Goal: Find specific page/section: Find specific page/section

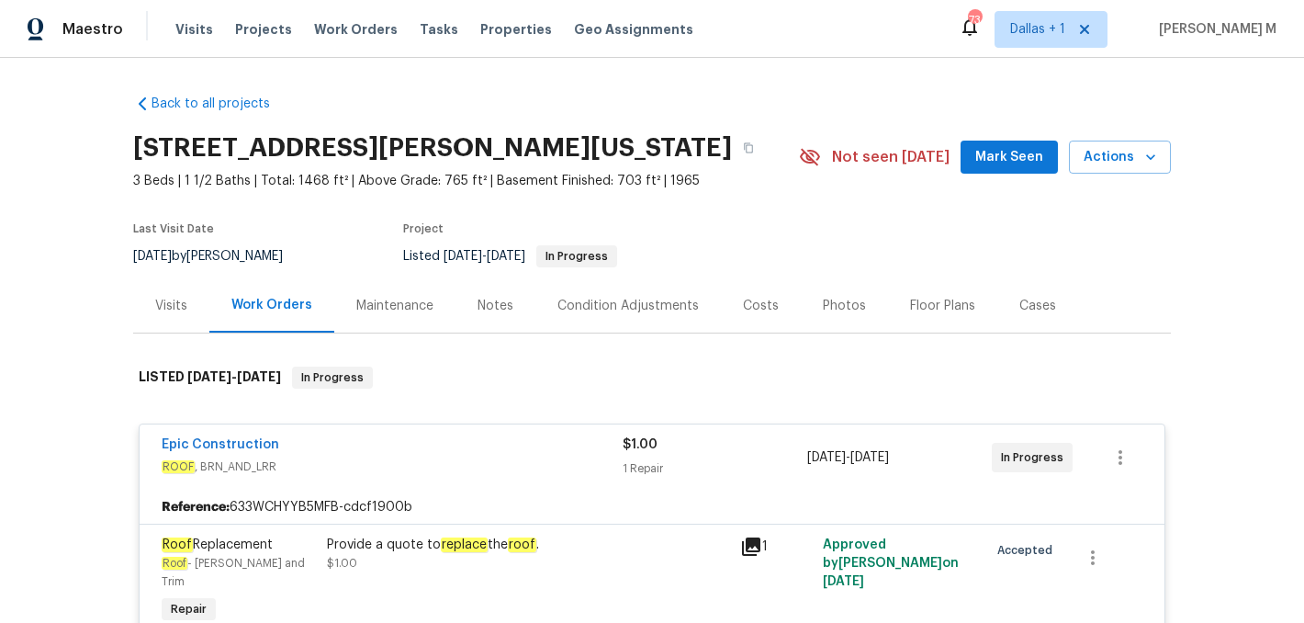
scroll to position [1337, 0]
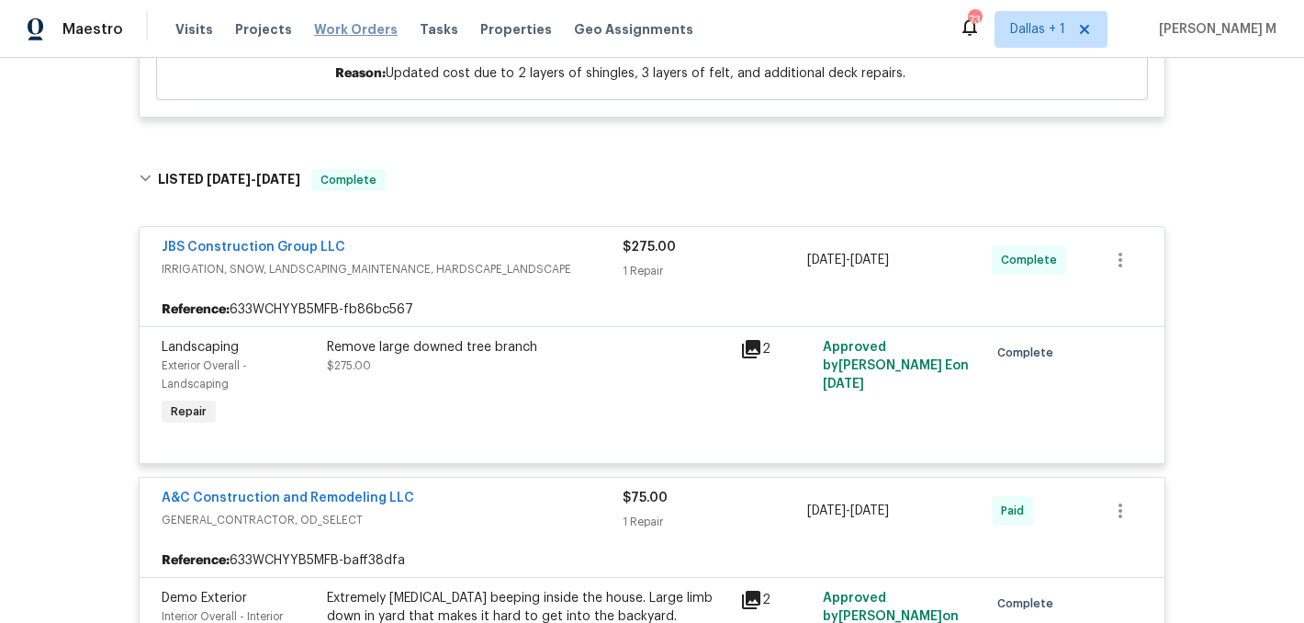
click at [332, 27] on span "Work Orders" at bounding box center [356, 29] width 84 height 18
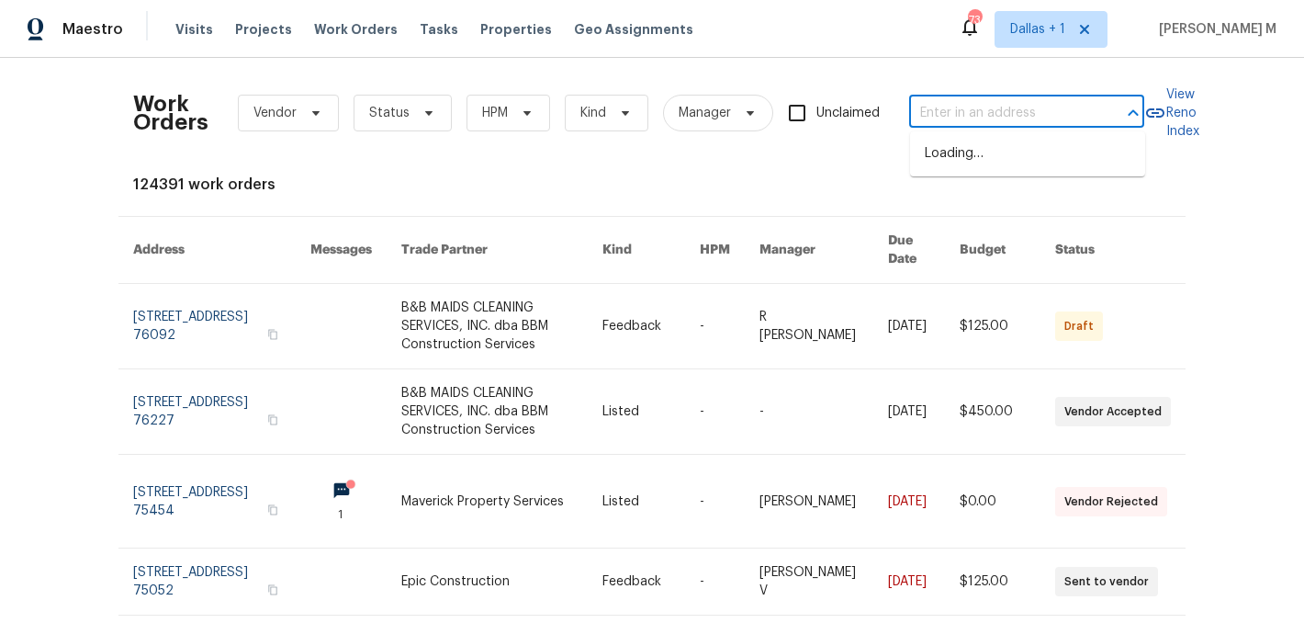
click at [954, 110] on input "text" at bounding box center [1001, 113] width 184 height 28
paste input "[STREET_ADDRESS]"
type input "[STREET_ADDRESS]"
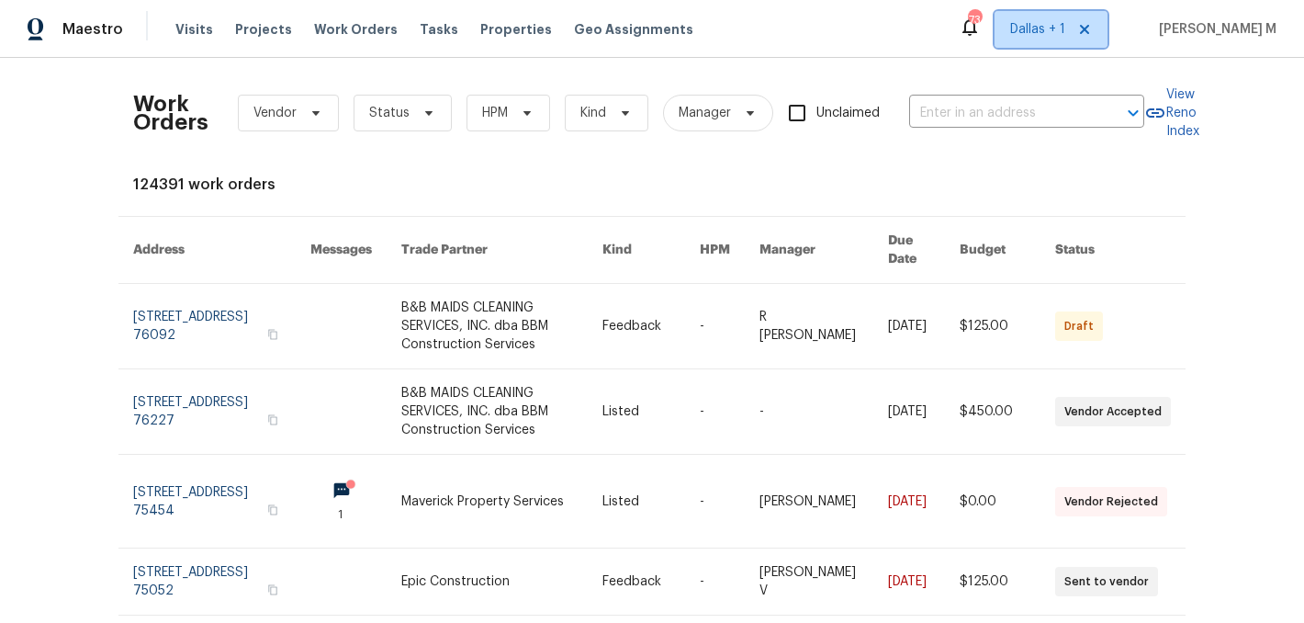
scroll to position [0, 0]
click at [1029, 29] on span "Dallas + 1" at bounding box center [1037, 29] width 55 height 18
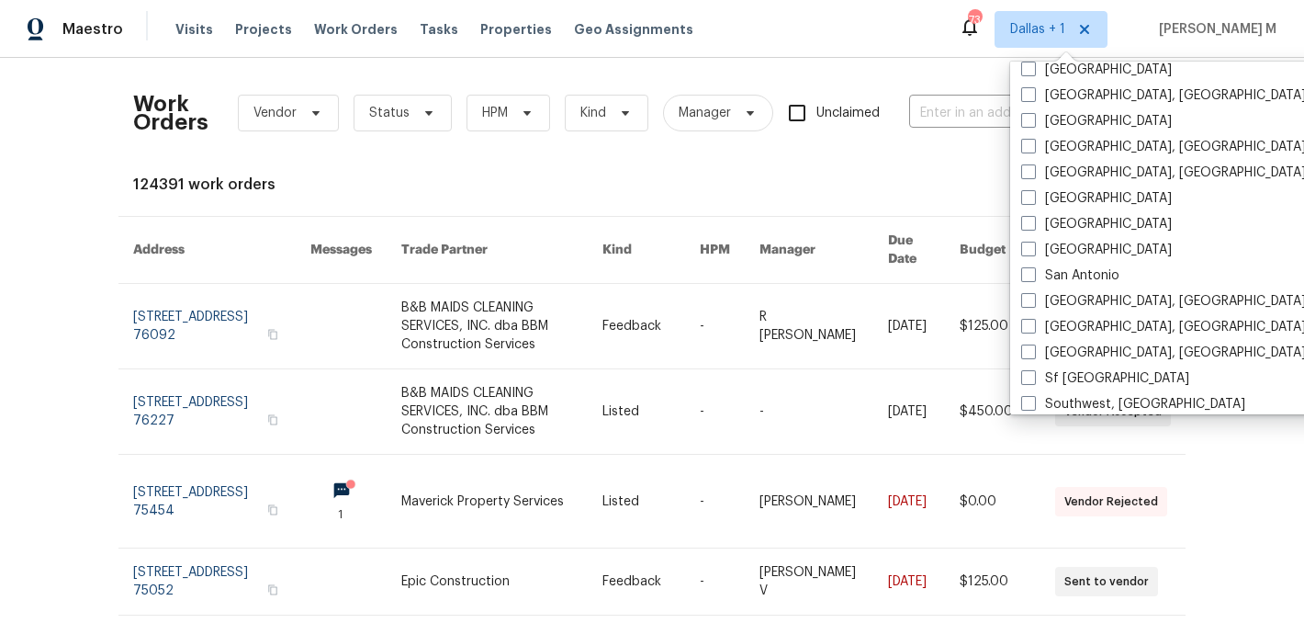
scroll to position [1165, 0]
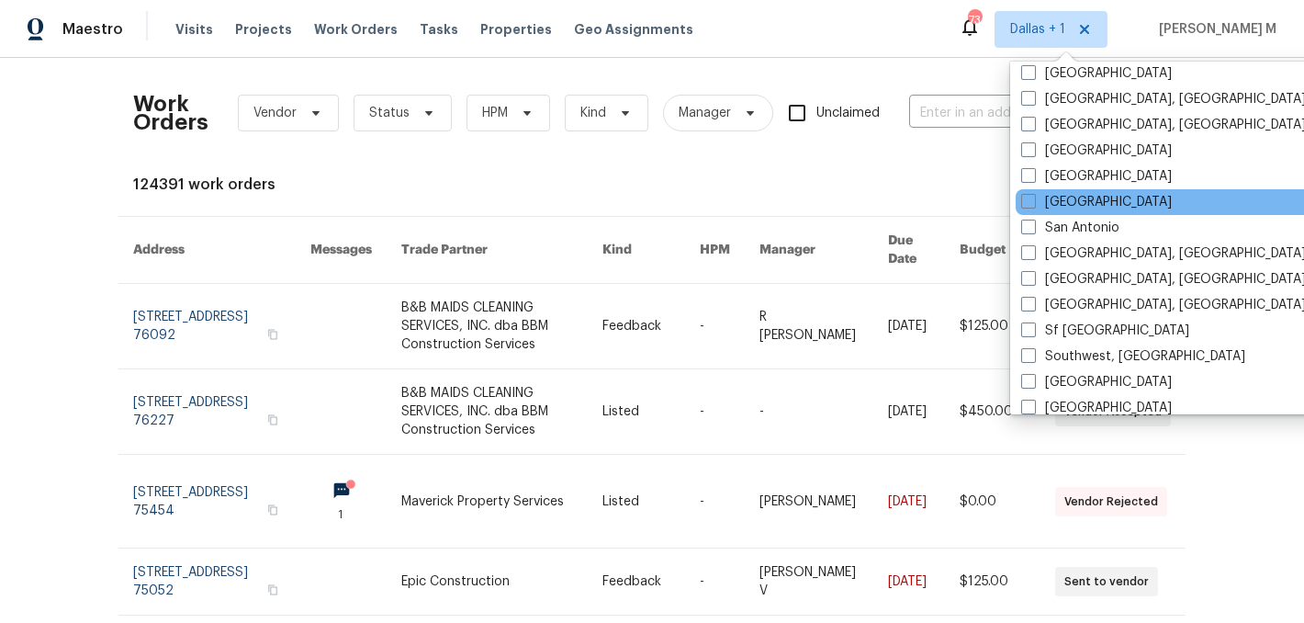
click at [1063, 189] on div "[GEOGRAPHIC_DATA]" at bounding box center [1201, 202] width 370 height 26
click at [1065, 205] on label "[GEOGRAPHIC_DATA]" at bounding box center [1096, 202] width 151 height 18
click at [1033, 205] on input "[GEOGRAPHIC_DATA]" at bounding box center [1027, 199] width 12 height 12
checkbox input "true"
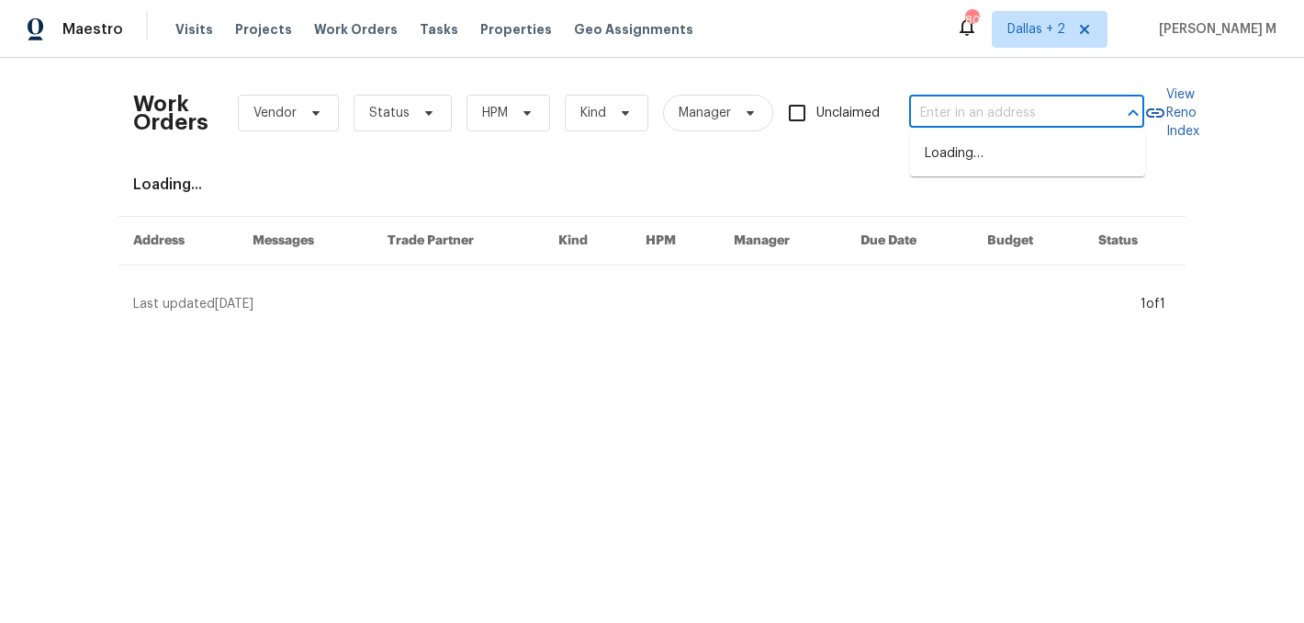
click at [943, 113] on input "text" at bounding box center [1001, 113] width 184 height 28
paste input "[STREET_ADDRESS]"
type input "[STREET_ADDRESS]"
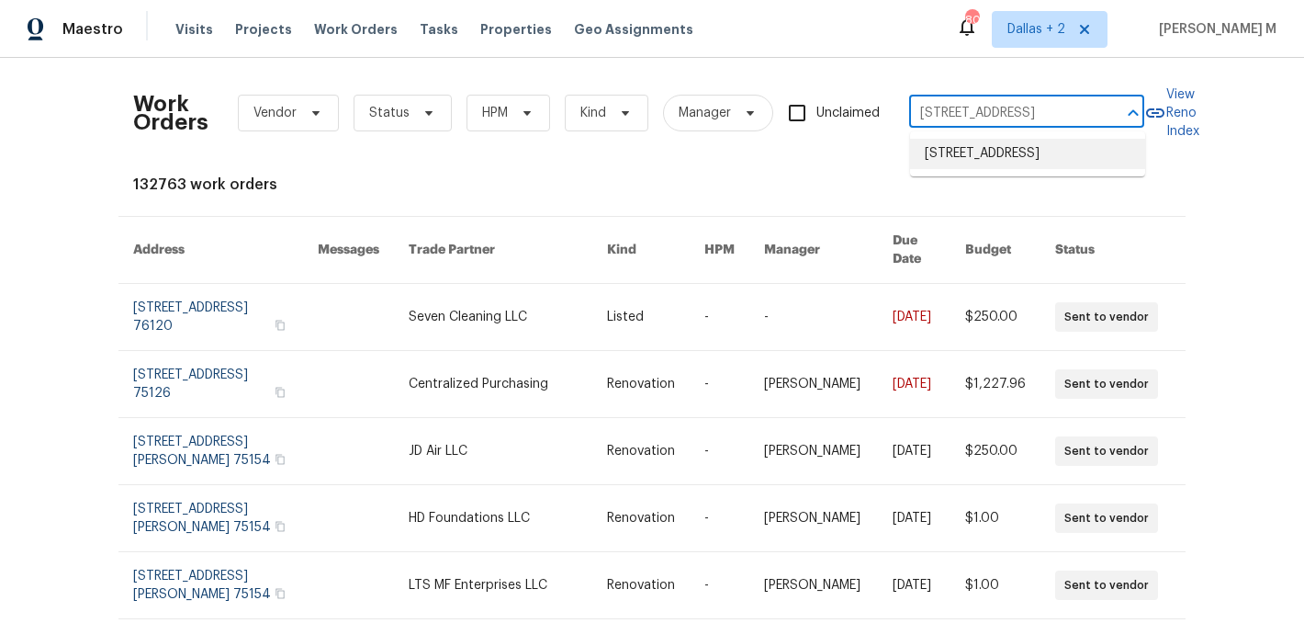
click at [1006, 163] on li "[STREET_ADDRESS]" at bounding box center [1027, 154] width 235 height 30
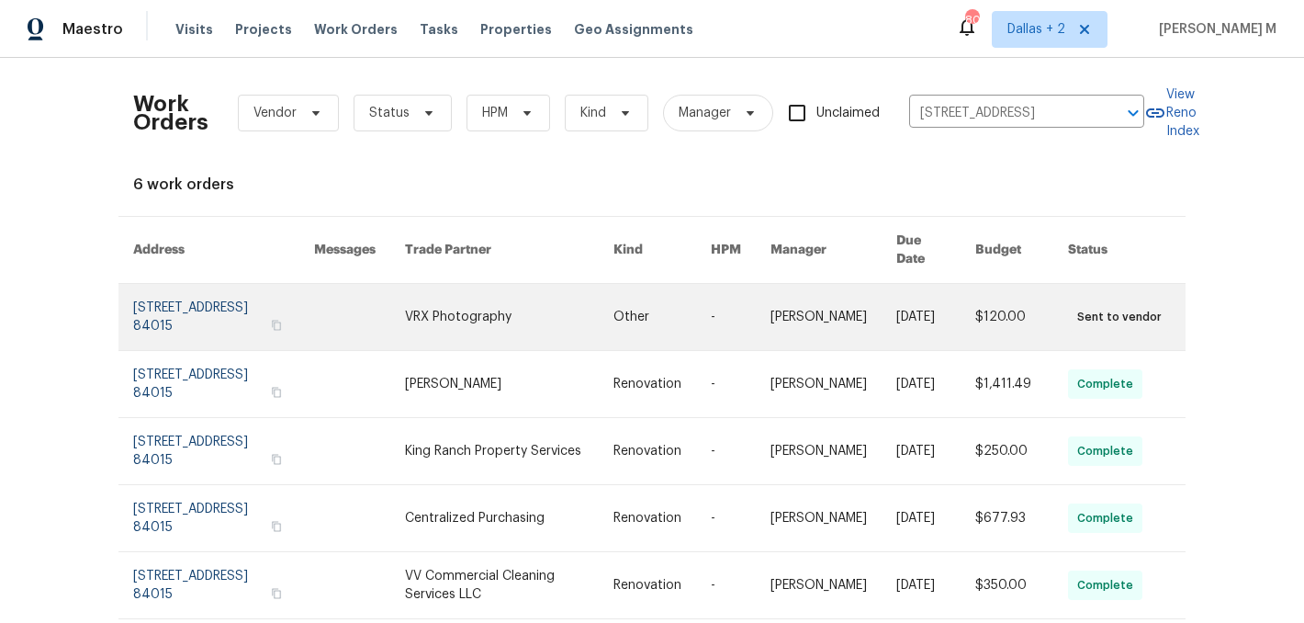
click at [851, 319] on link at bounding box center [833, 317] width 126 height 66
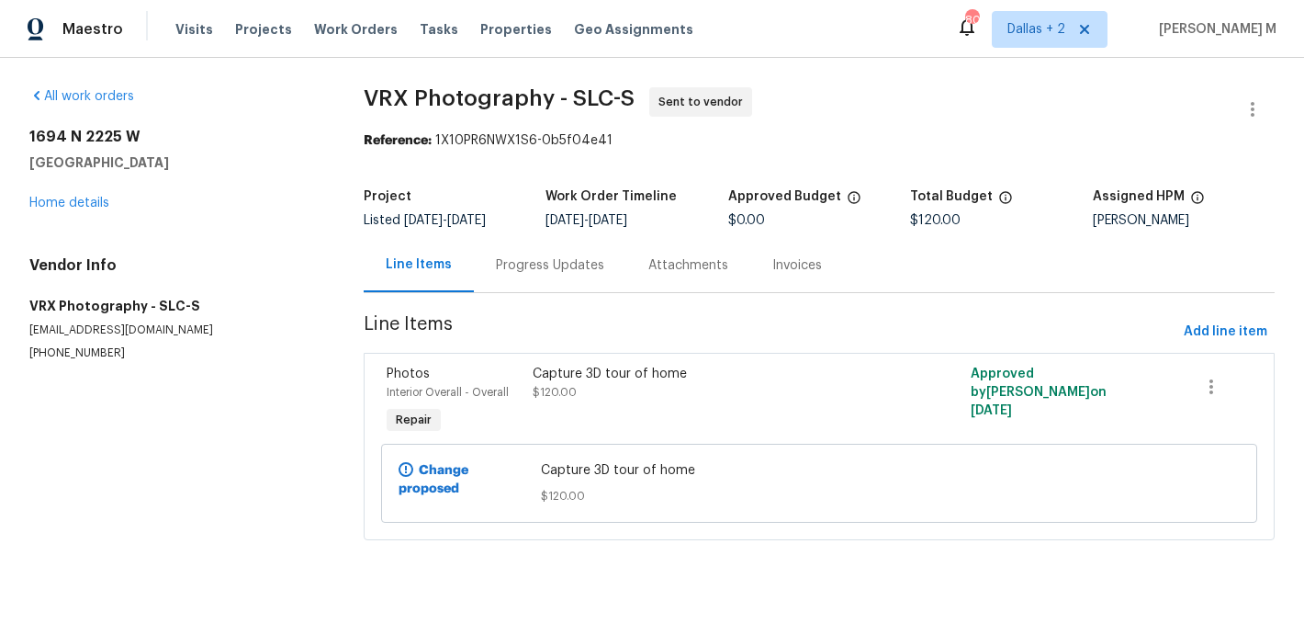
click at [76, 191] on div "[STREET_ADDRESS] Home details" at bounding box center [174, 170] width 290 height 84
click at [76, 197] on link "Home details" at bounding box center [69, 203] width 80 height 13
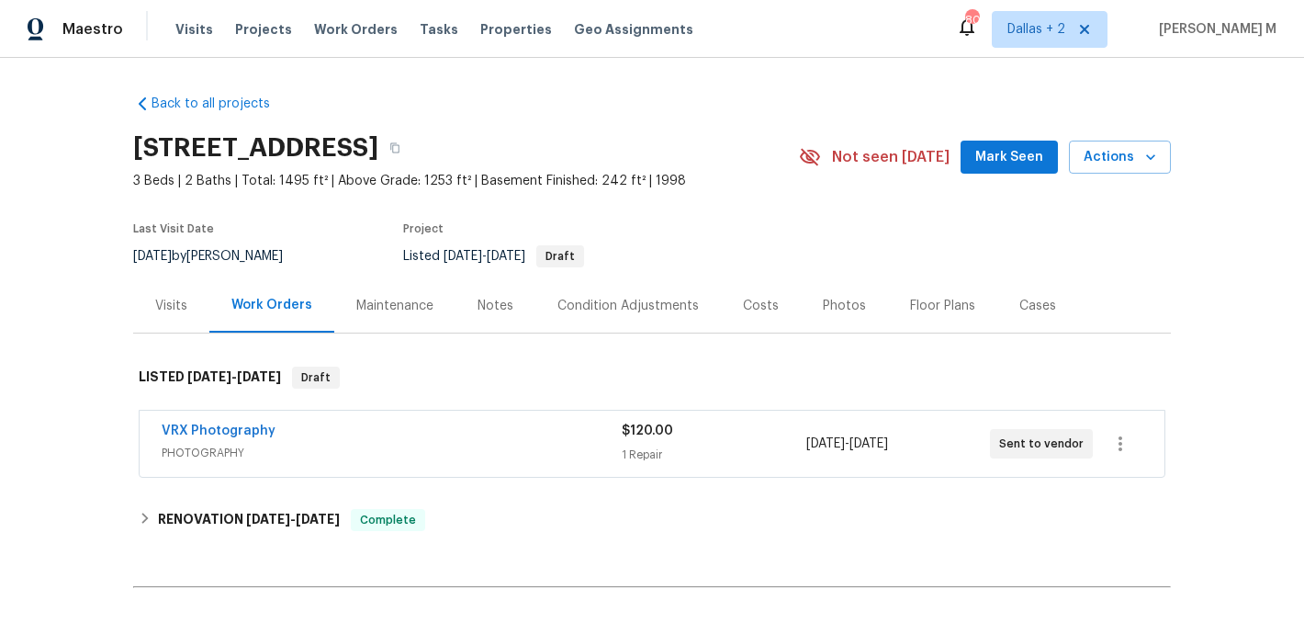
click at [528, 422] on div "VRX Photography" at bounding box center [392, 433] width 460 height 22
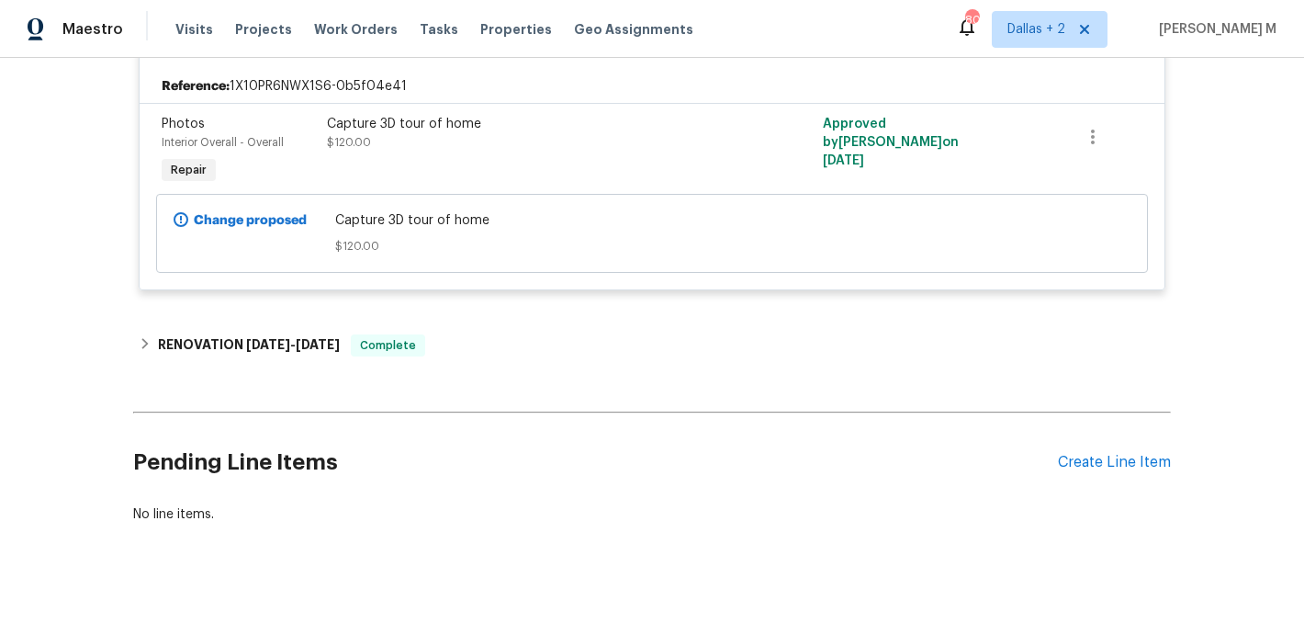
scroll to position [446, 0]
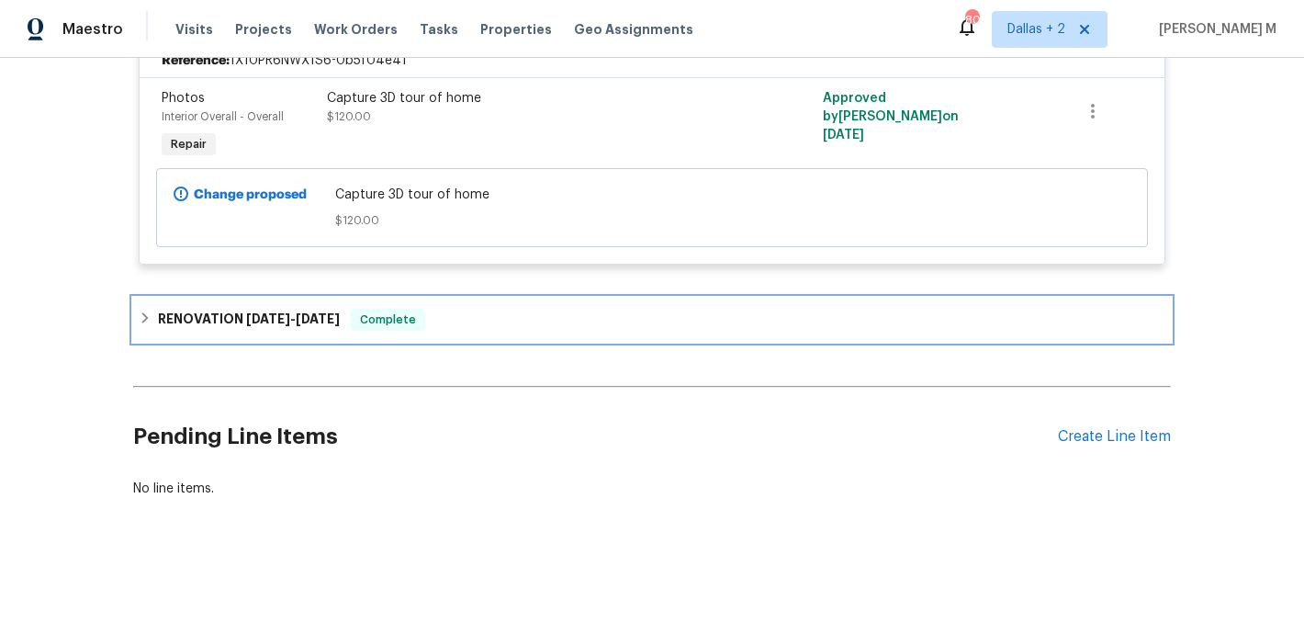
click at [424, 332] on div "RENOVATION [DATE] - [DATE] Complete" at bounding box center [652, 320] width 1038 height 44
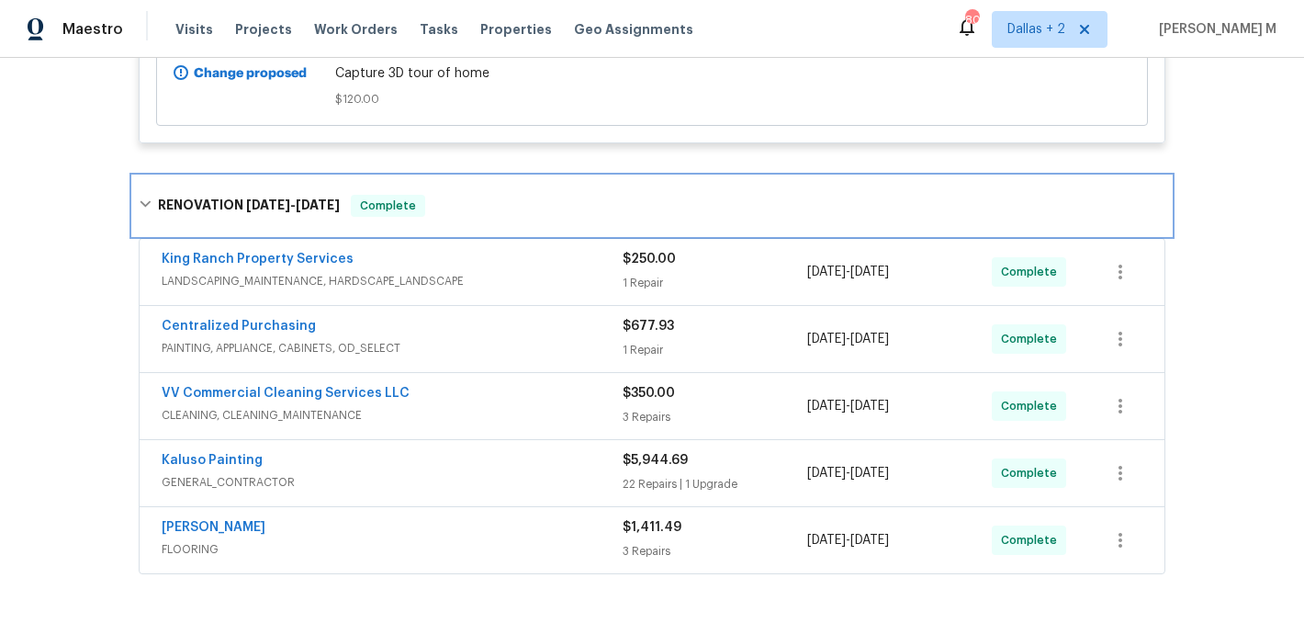
scroll to position [571, 0]
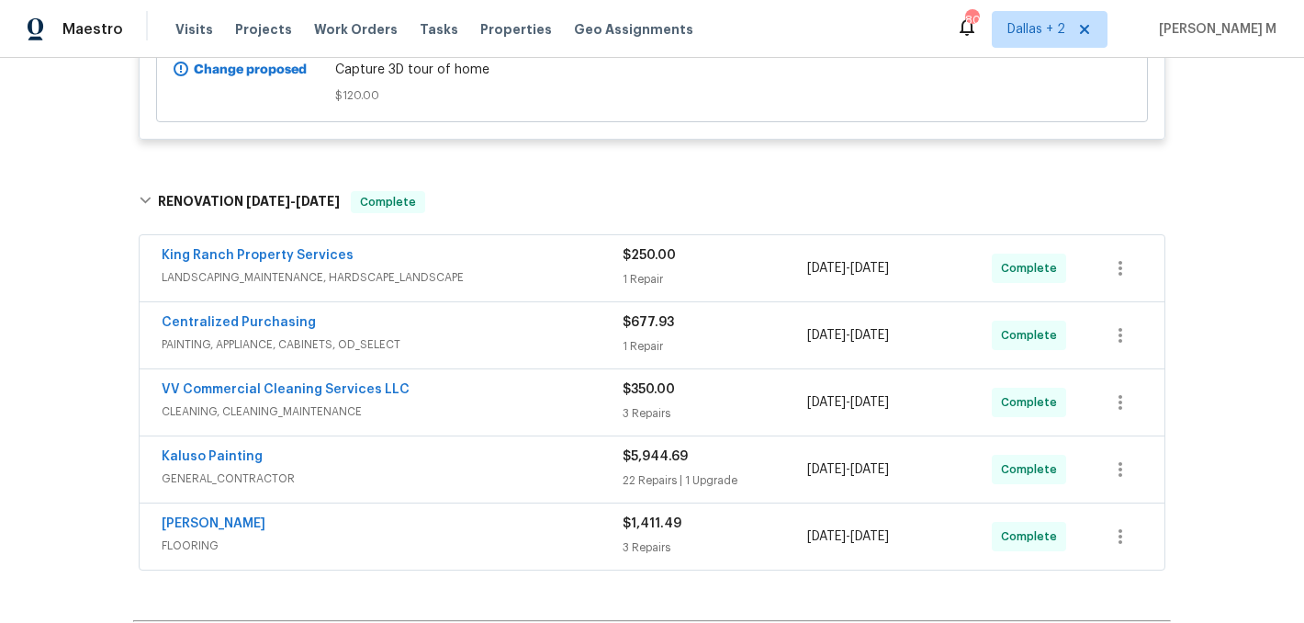
click at [495, 279] on span "LANDSCAPING_MAINTENANCE, HARDSCAPE_LANDSCAPE" at bounding box center [392, 277] width 461 height 18
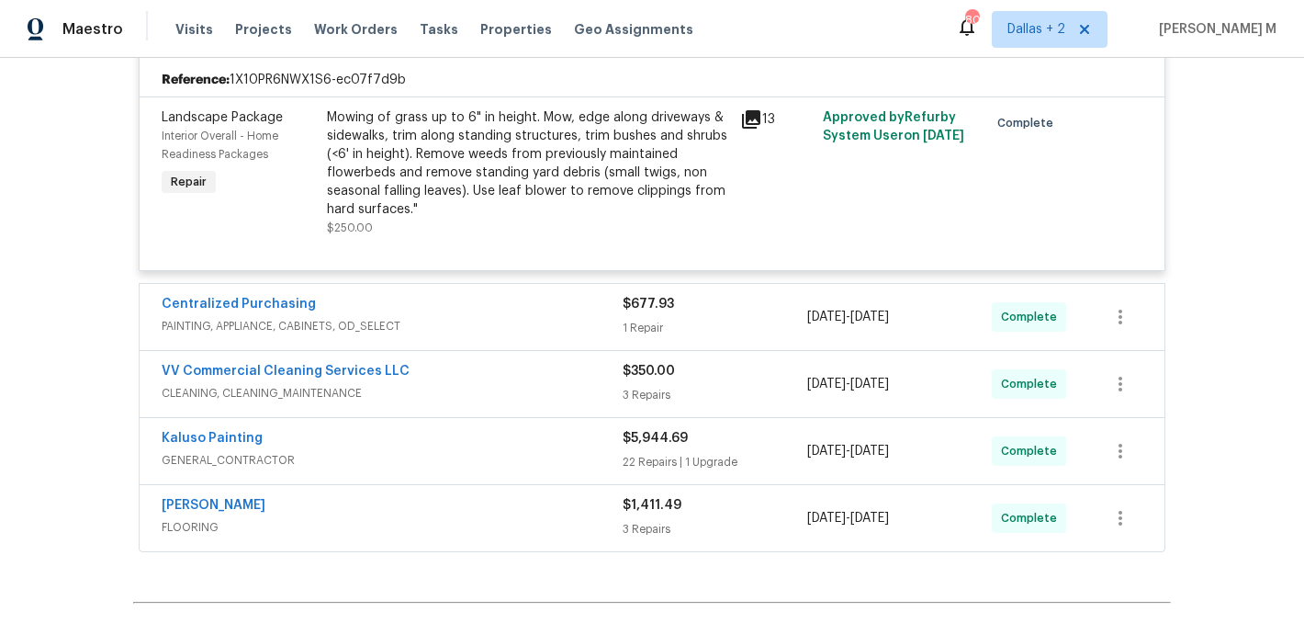
scroll to position [850, 0]
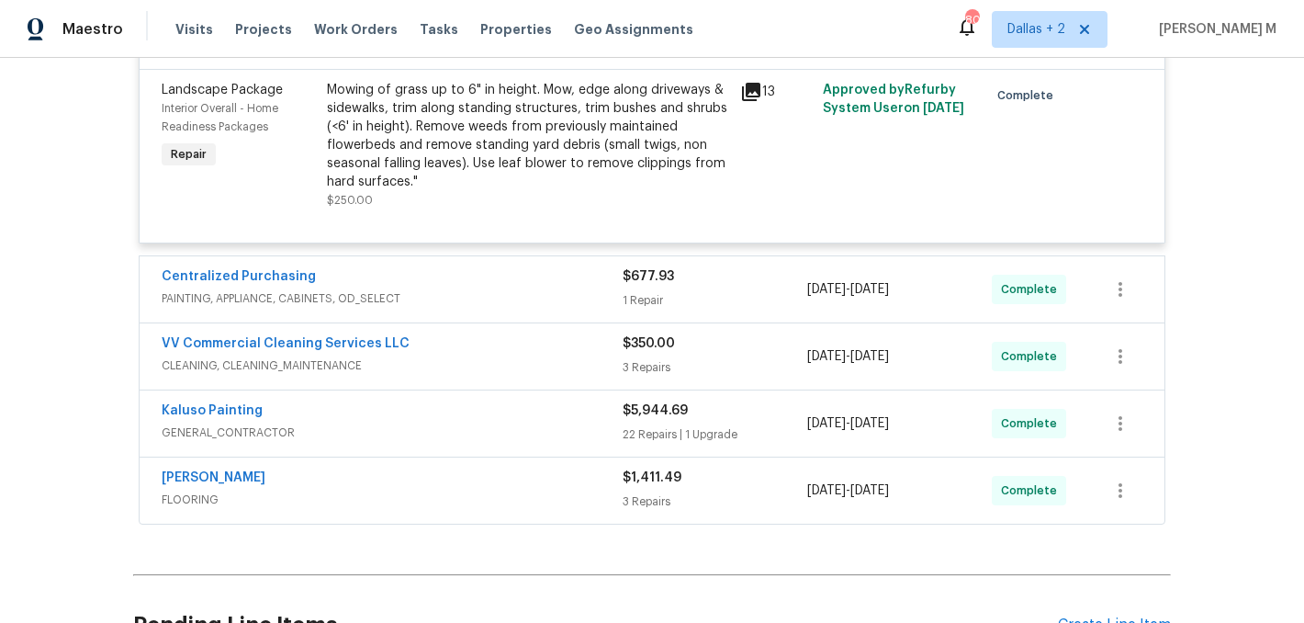
click at [524, 296] on span "PAINTING, APPLIANCE, CABINETS, OD_SELECT" at bounding box center [392, 298] width 461 height 18
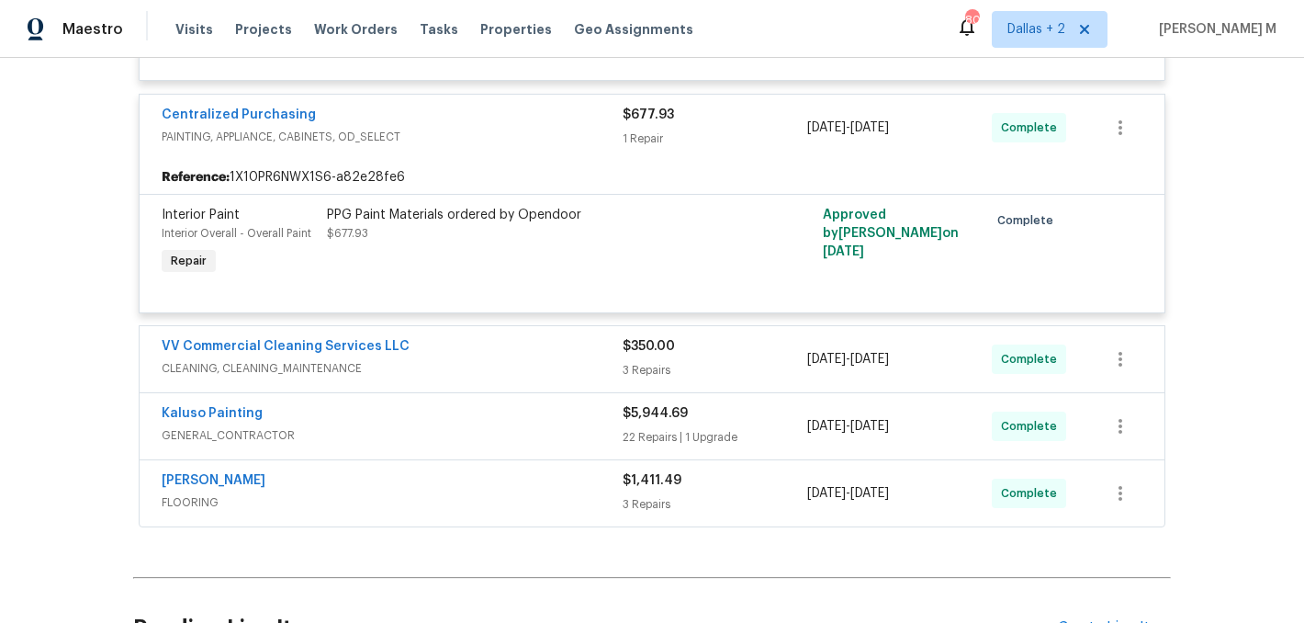
scroll to position [1028, 0]
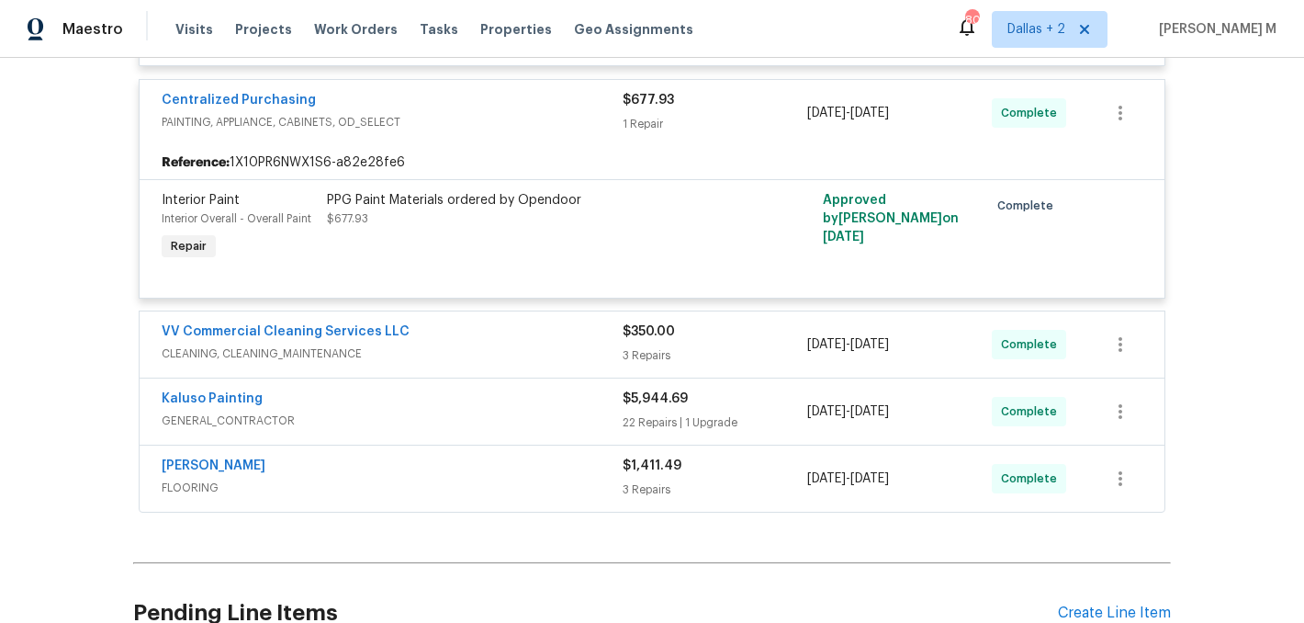
click at [535, 349] on span "CLEANING, CLEANING_MAINTENANCE" at bounding box center [392, 353] width 461 height 18
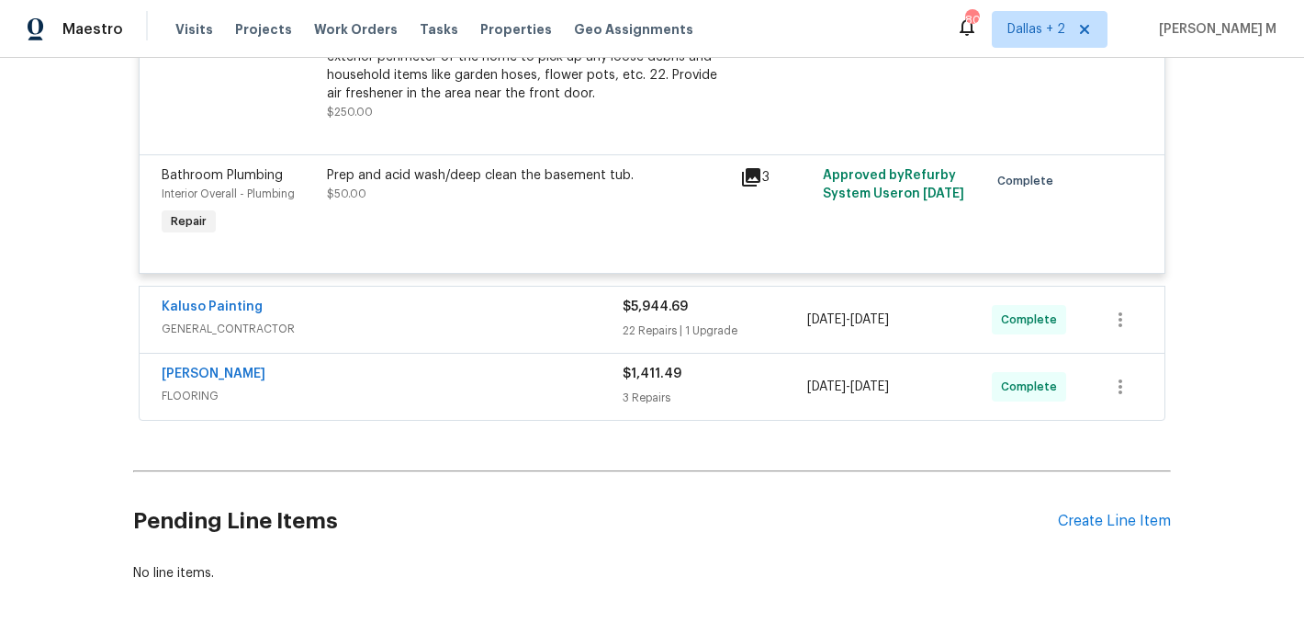
scroll to position [1940, 0]
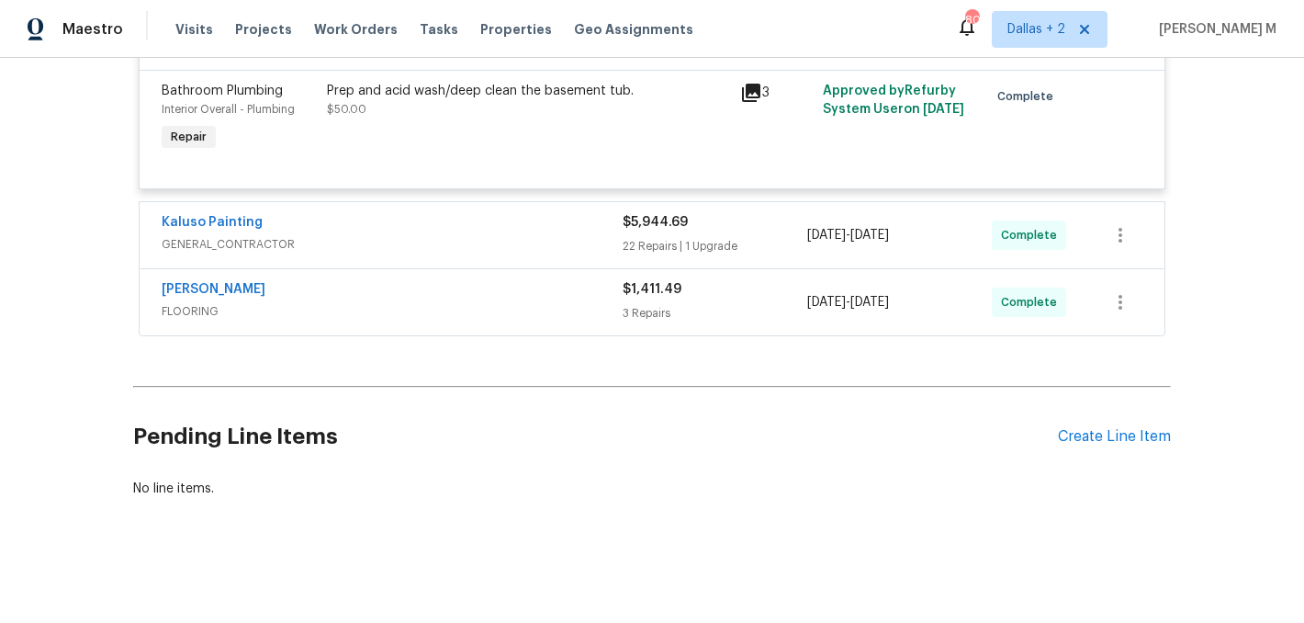
click at [536, 280] on div "[PERSON_NAME]" at bounding box center [392, 291] width 461 height 22
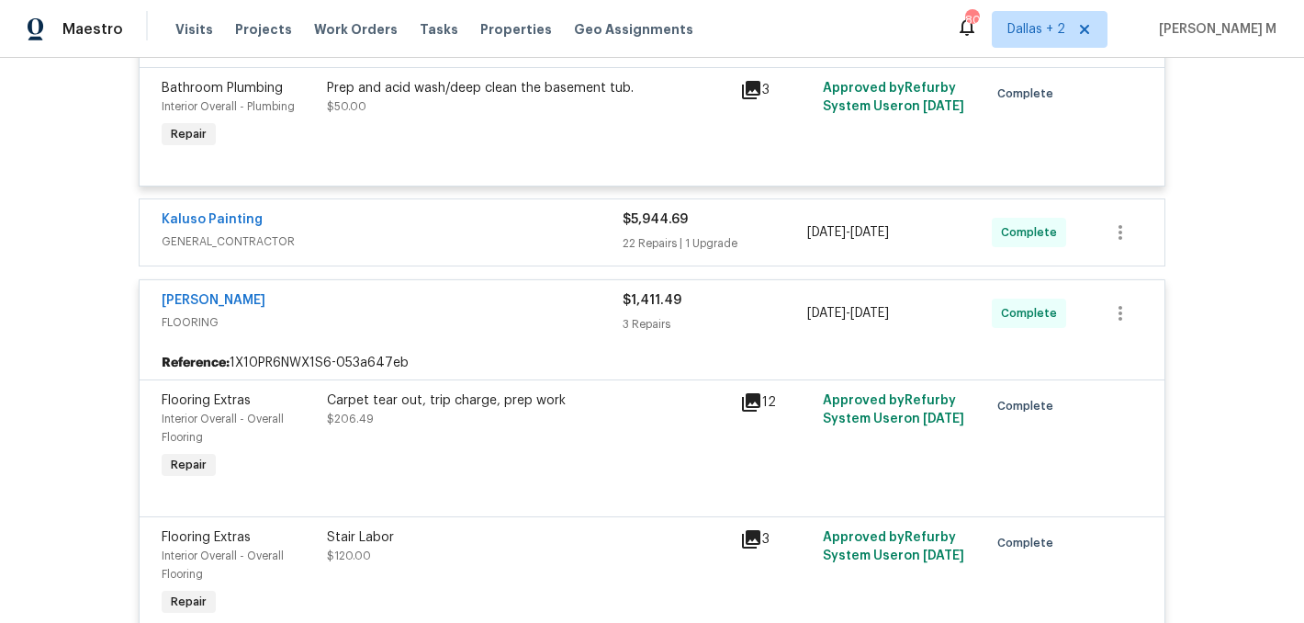
click at [521, 230] on div "Kaluso Painting" at bounding box center [392, 221] width 461 height 22
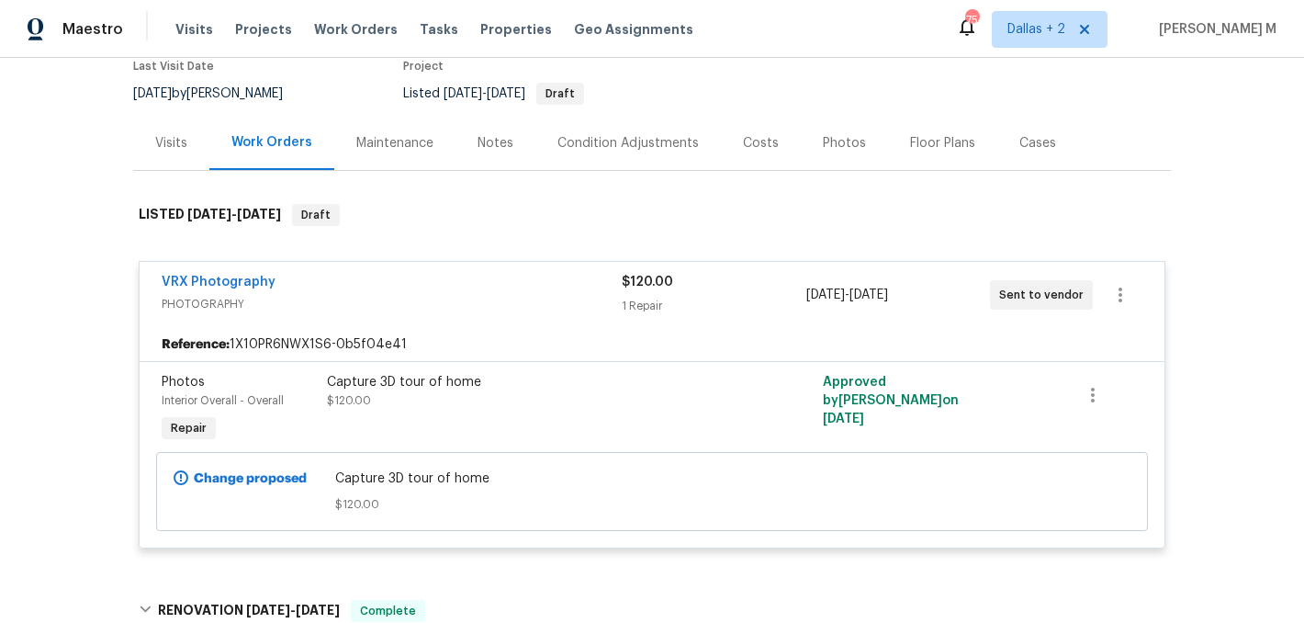
scroll to position [0, 0]
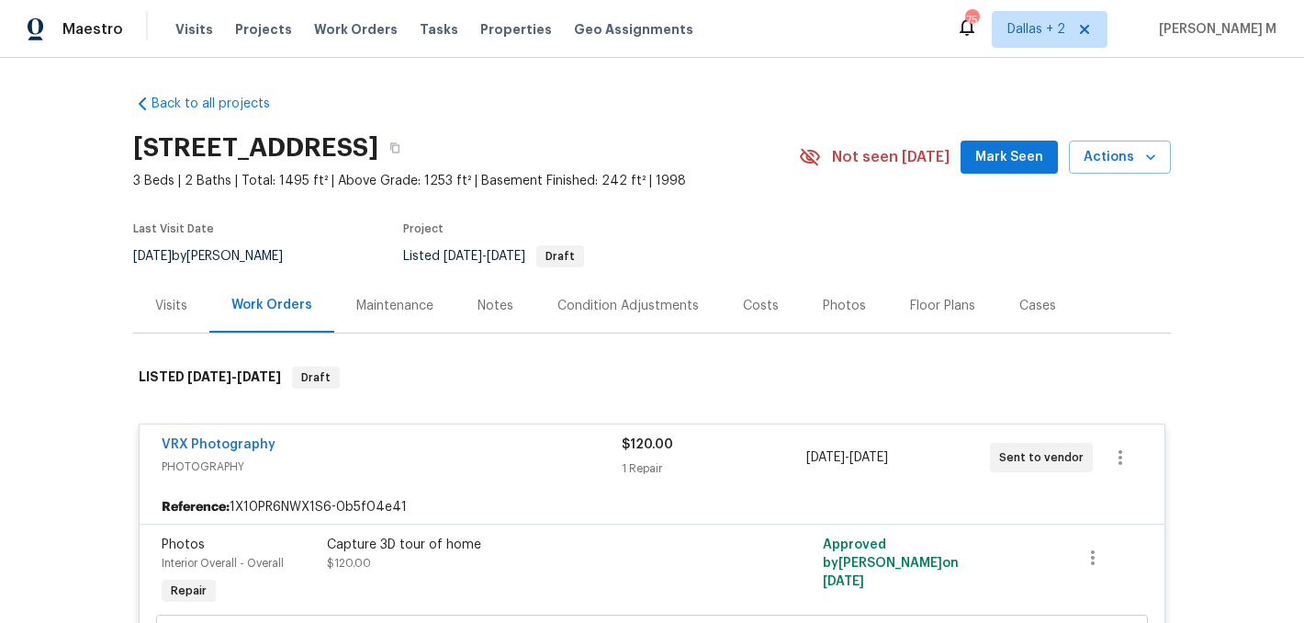
click at [167, 304] on div "Visits" at bounding box center [171, 306] width 32 height 18
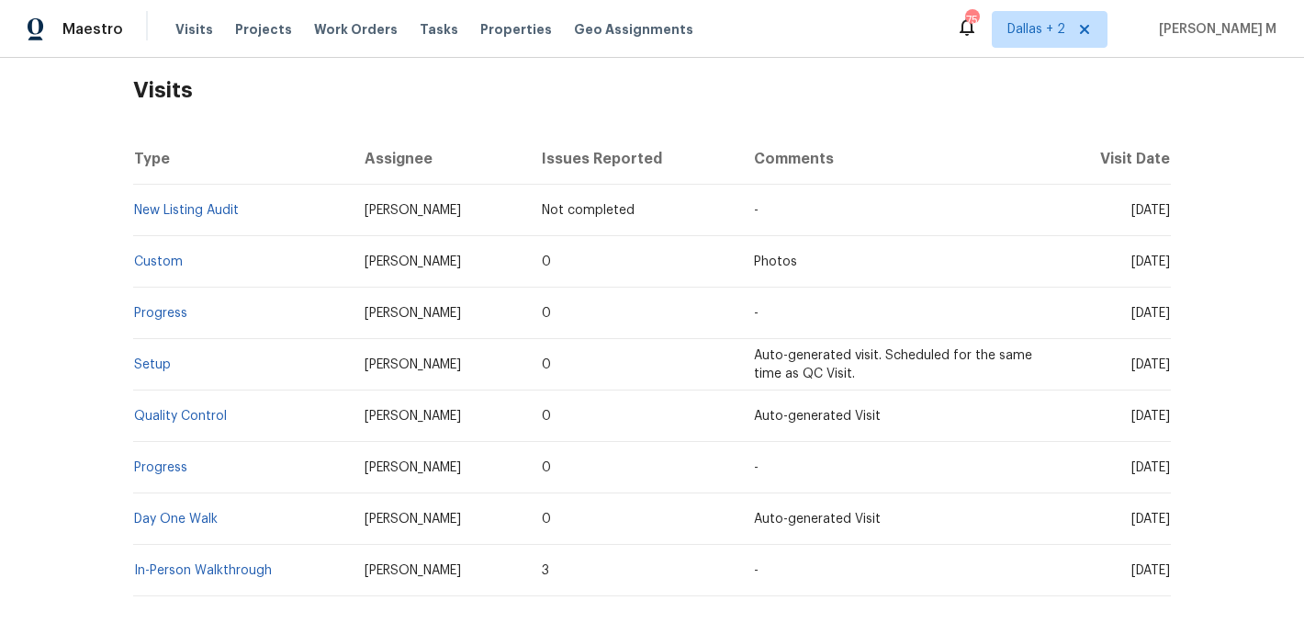
scroll to position [384, 0]
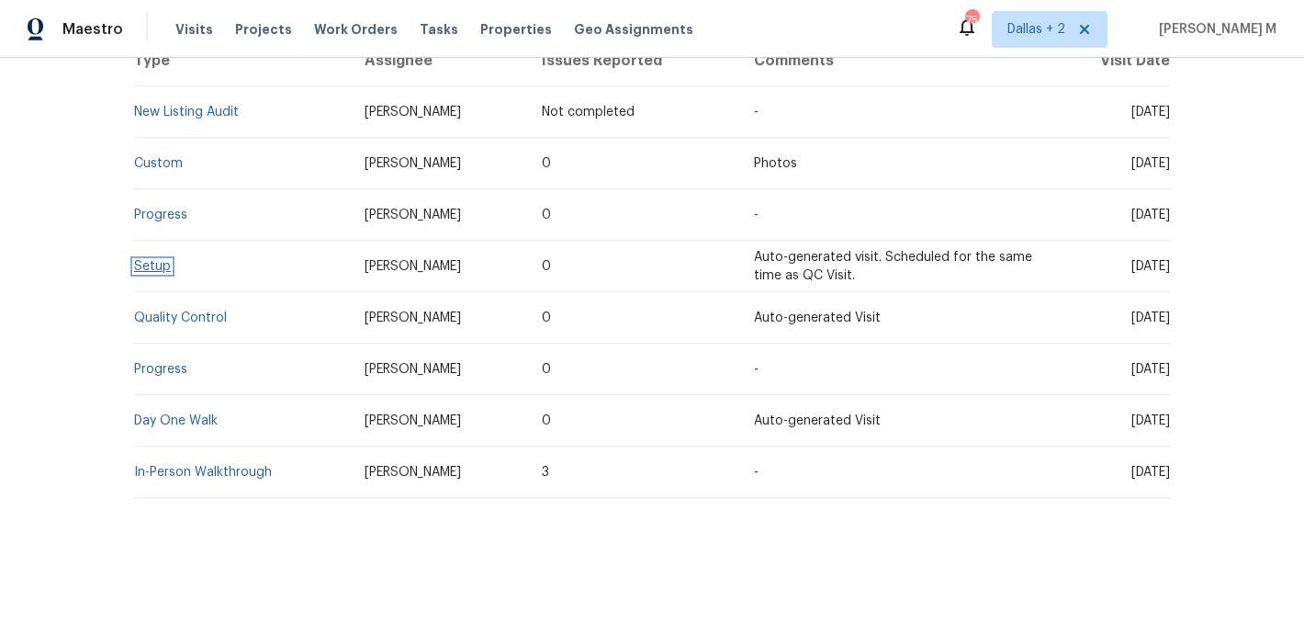
click at [145, 269] on link "Setup" at bounding box center [152, 266] width 37 height 13
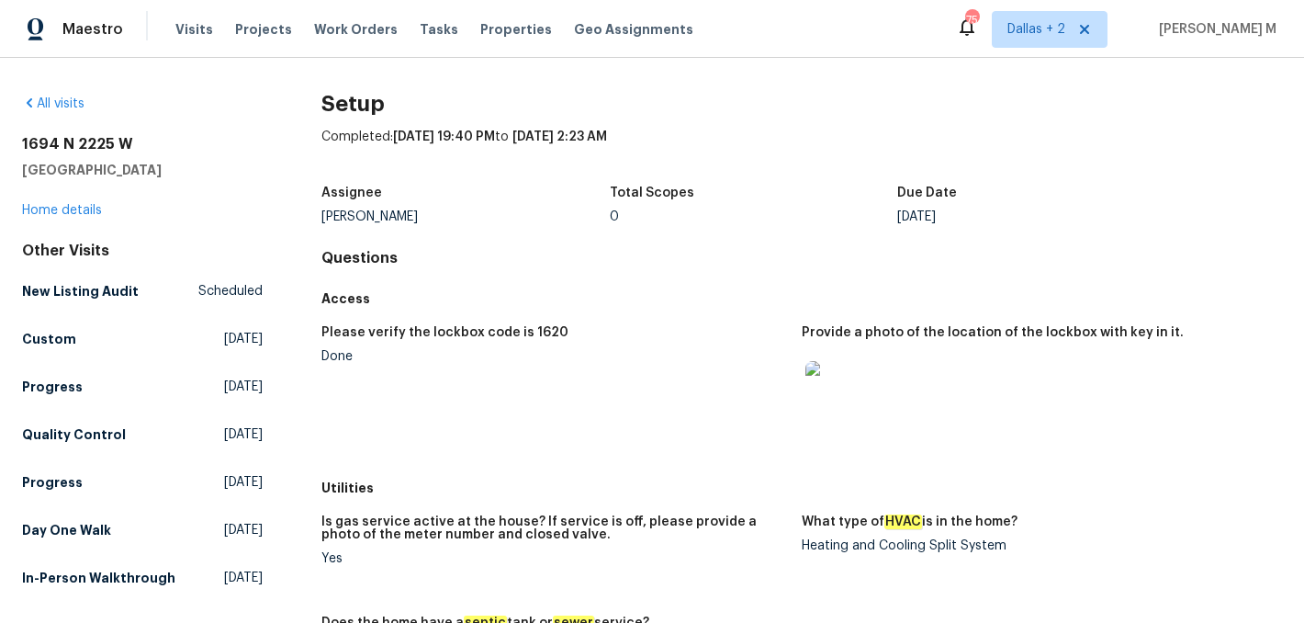
click at [72, 219] on div "[STREET_ADDRESS] Home details" at bounding box center [142, 177] width 241 height 84
click at [76, 205] on link "Home details" at bounding box center [62, 210] width 80 height 13
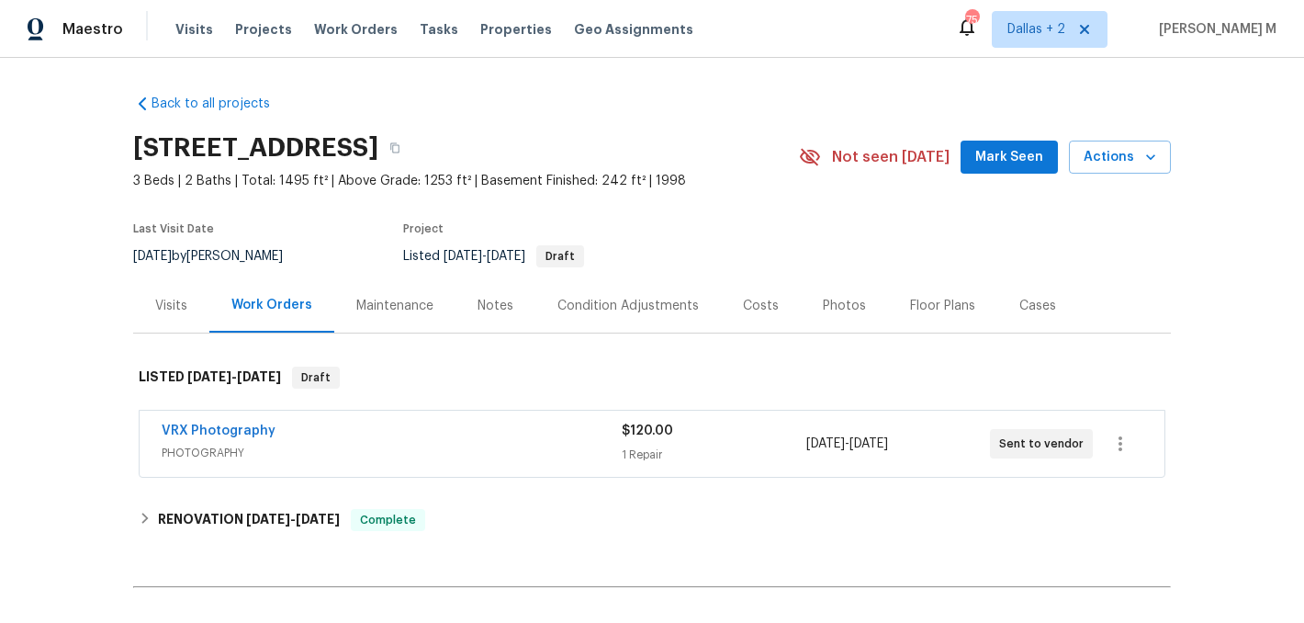
click at [436, 433] on div "VRX Photography" at bounding box center [392, 433] width 460 height 22
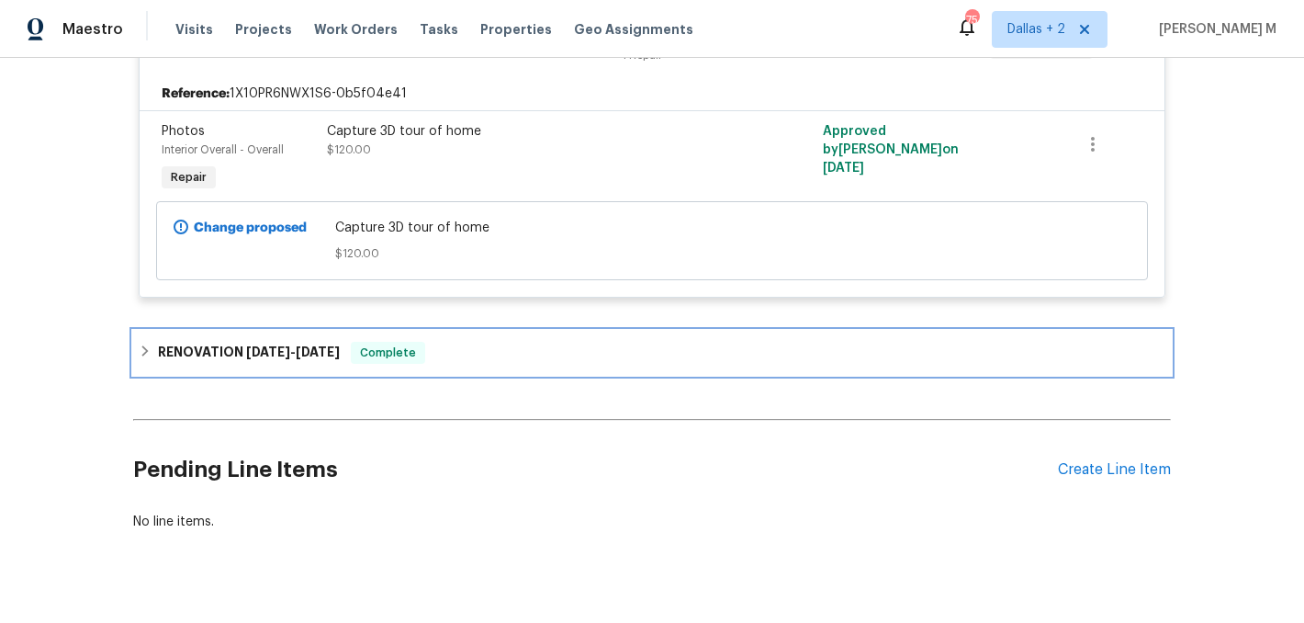
click at [382, 360] on span "Complete" at bounding box center [388, 352] width 71 height 18
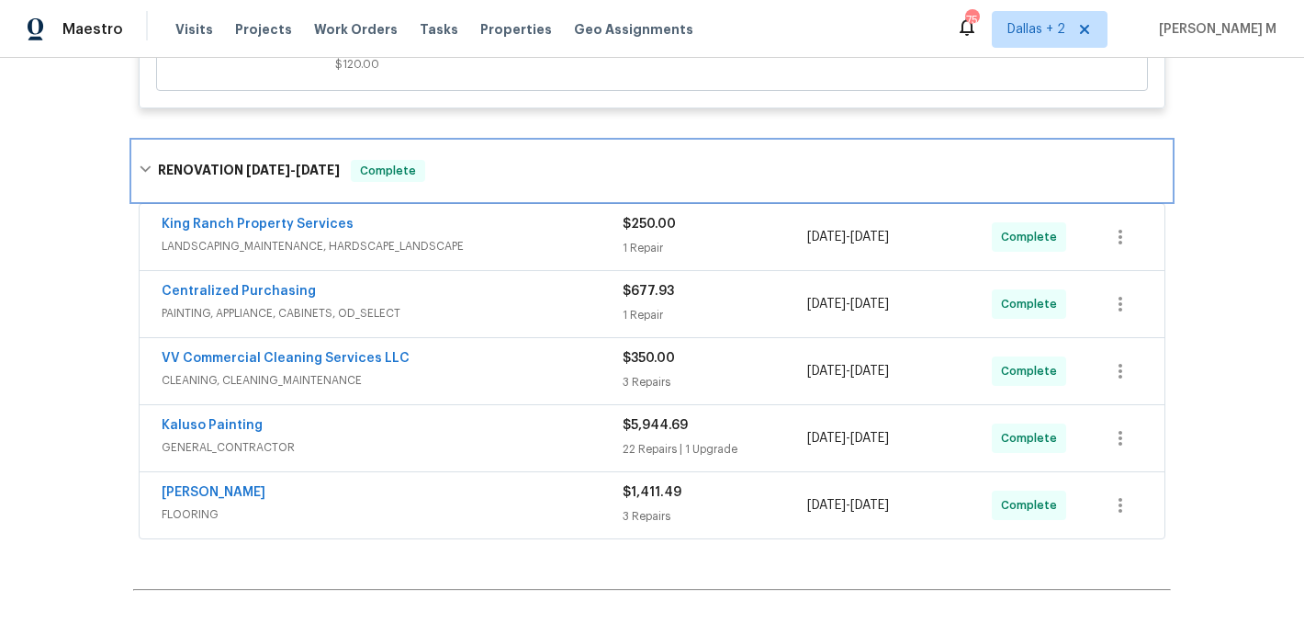
scroll to position [651, 0]
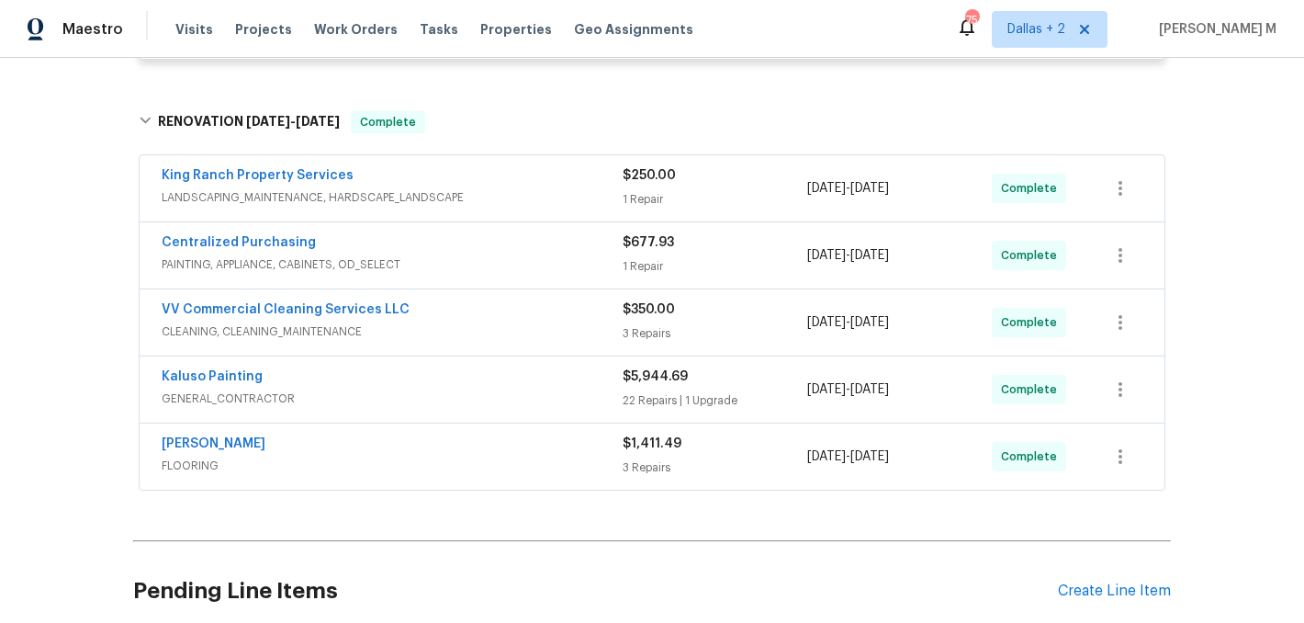
click at [510, 192] on span "LANDSCAPING_MAINTENANCE, HARDSCAPE_LANDSCAPE" at bounding box center [392, 197] width 461 height 18
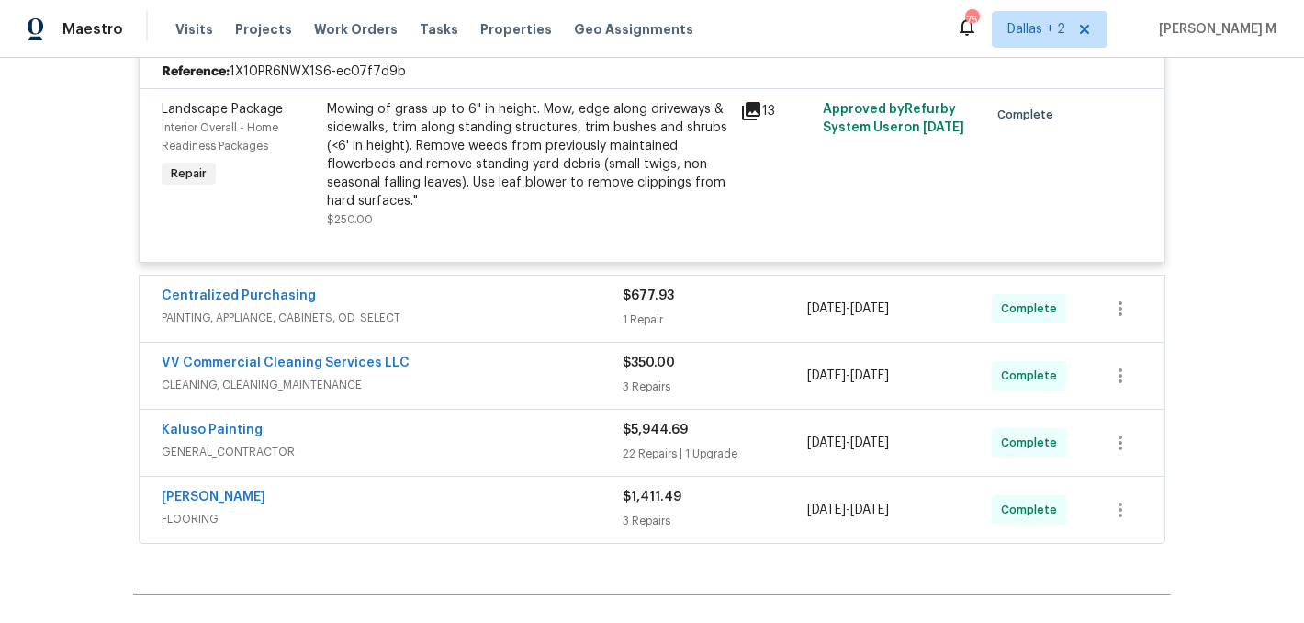
scroll to position [865, 0]
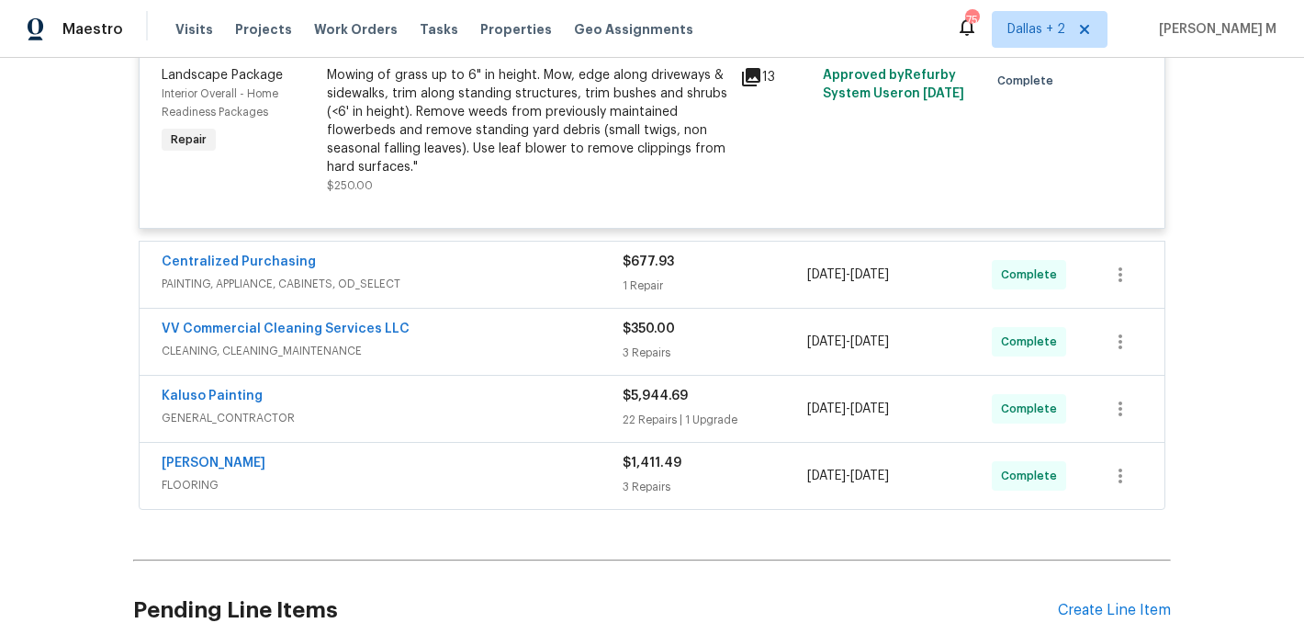
click at [581, 287] on span "PAINTING, APPLIANCE, CABINETS, OD_SELECT" at bounding box center [392, 284] width 461 height 18
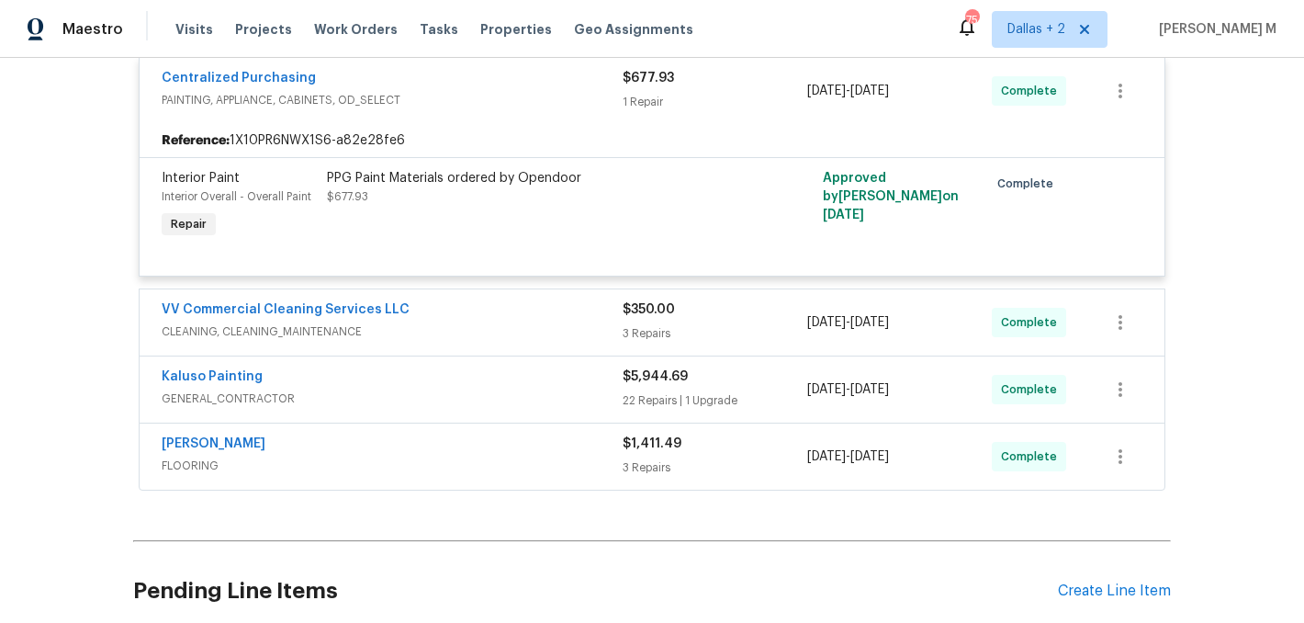
scroll to position [1067, 0]
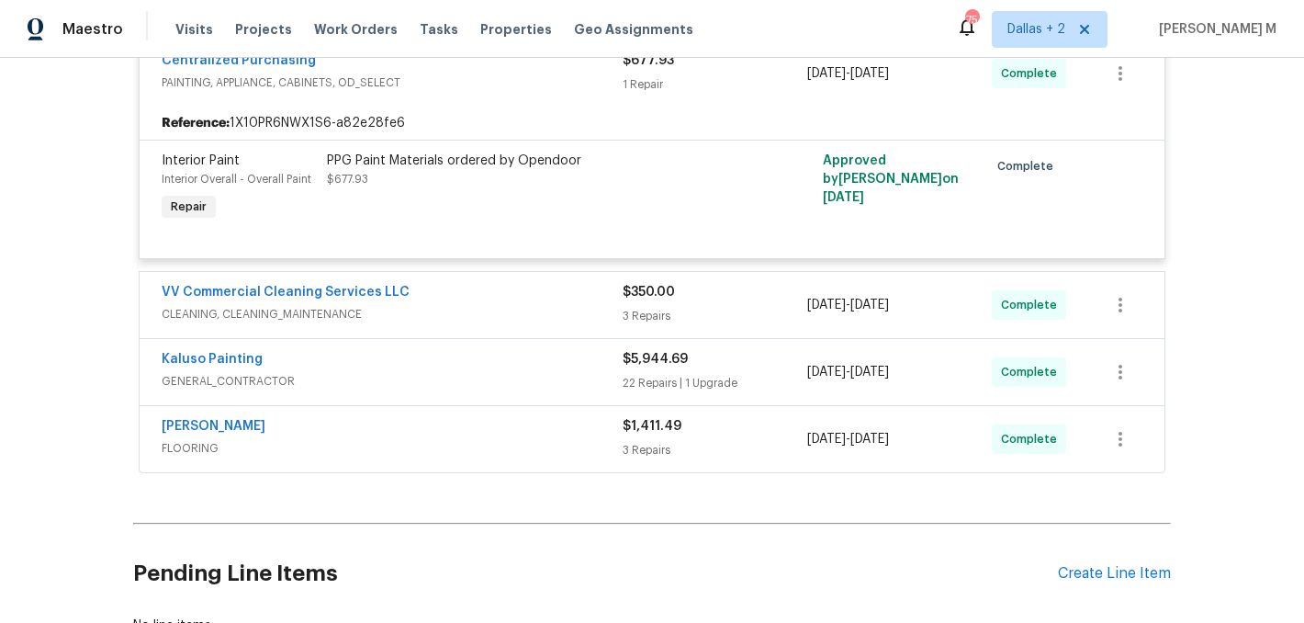
click at [562, 323] on span "CLEANING, CLEANING_MAINTENANCE" at bounding box center [392, 314] width 461 height 18
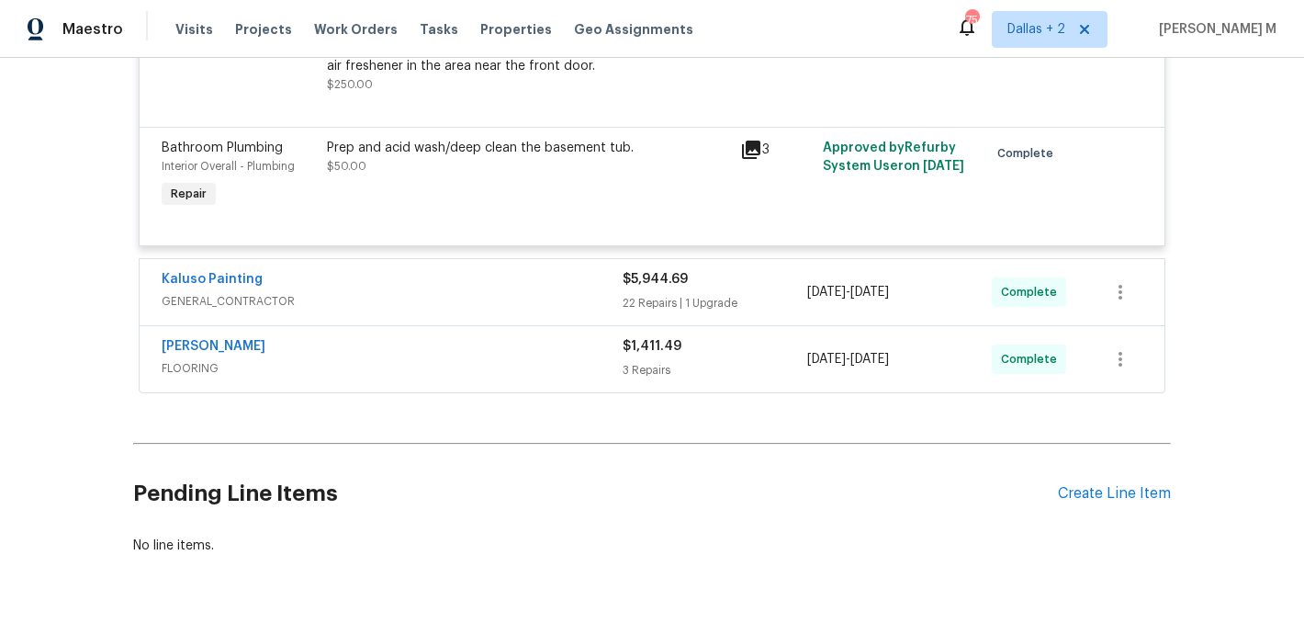
scroll to position [1894, 0]
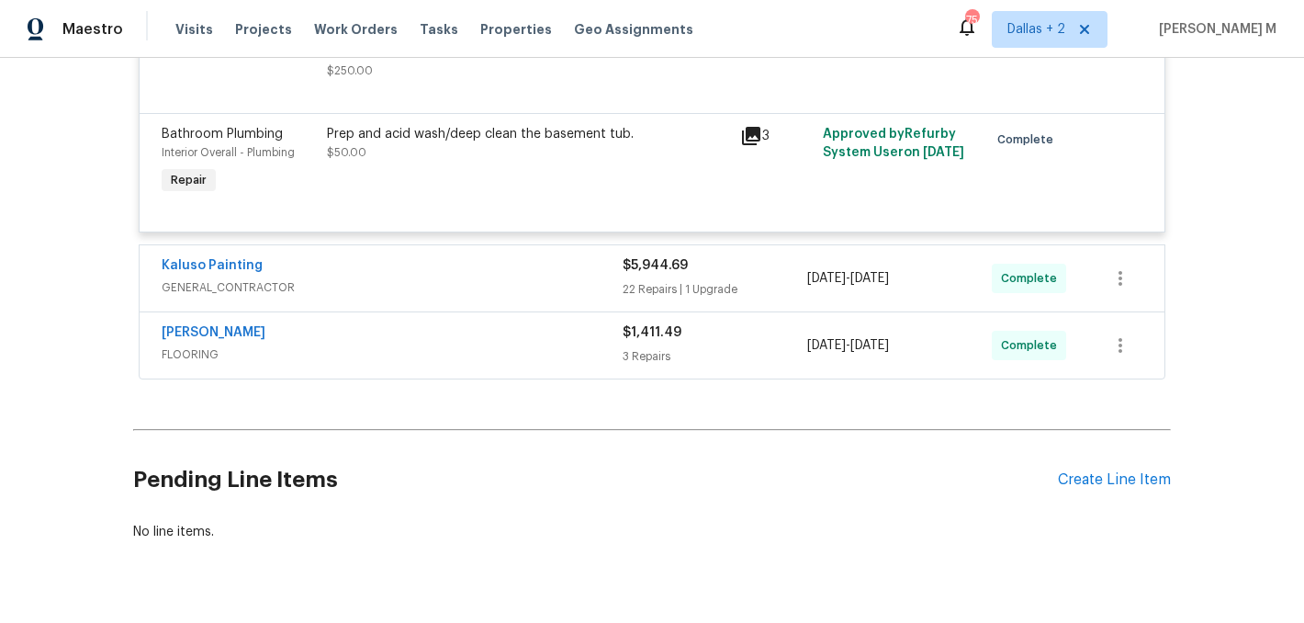
click at [557, 289] on span "GENERAL_CONTRACTOR" at bounding box center [392, 287] width 461 height 18
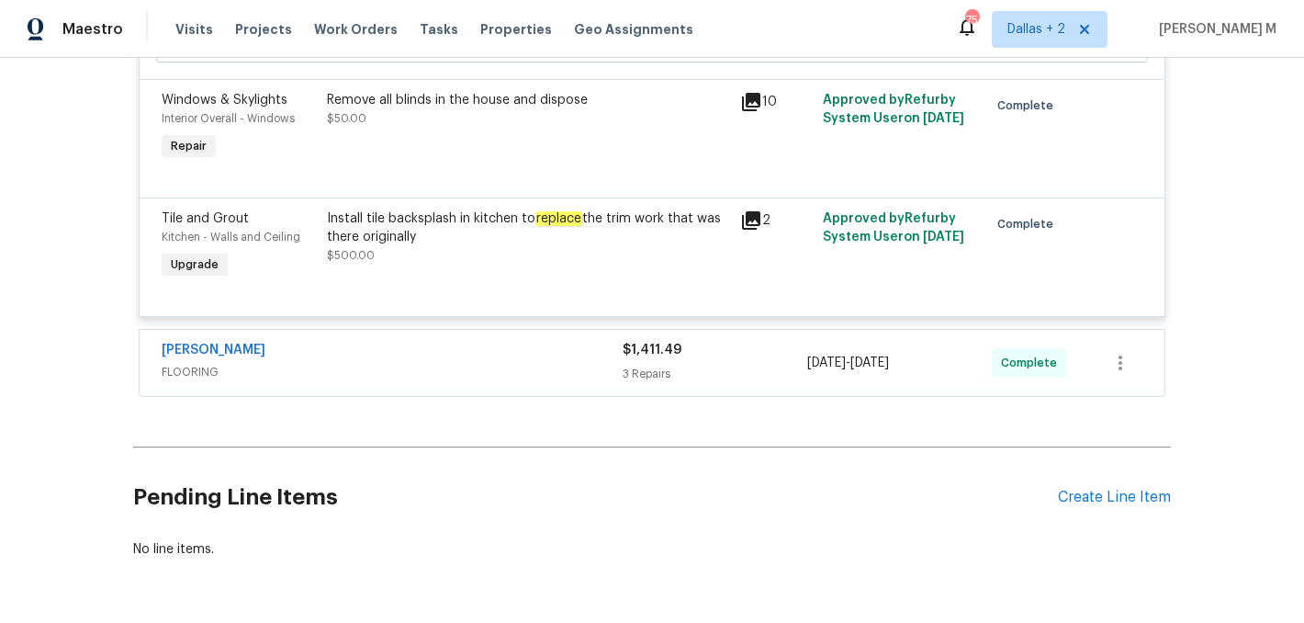
scroll to position [5186, 0]
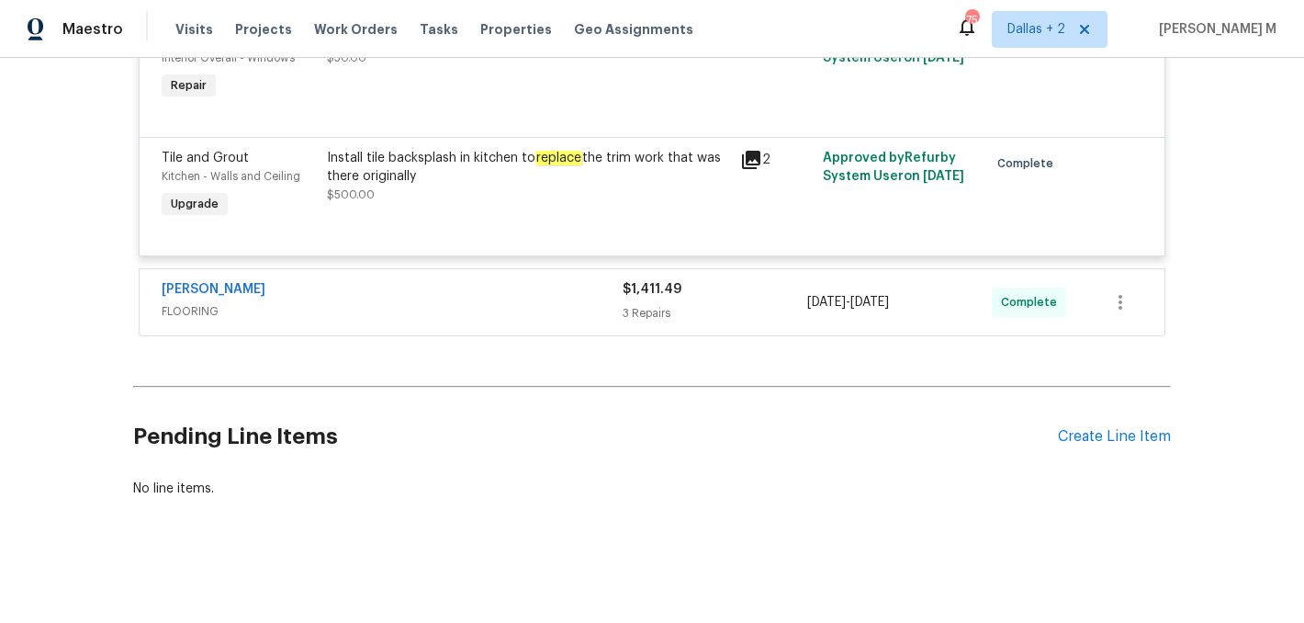
click at [518, 306] on span "FLOORING" at bounding box center [392, 311] width 461 height 18
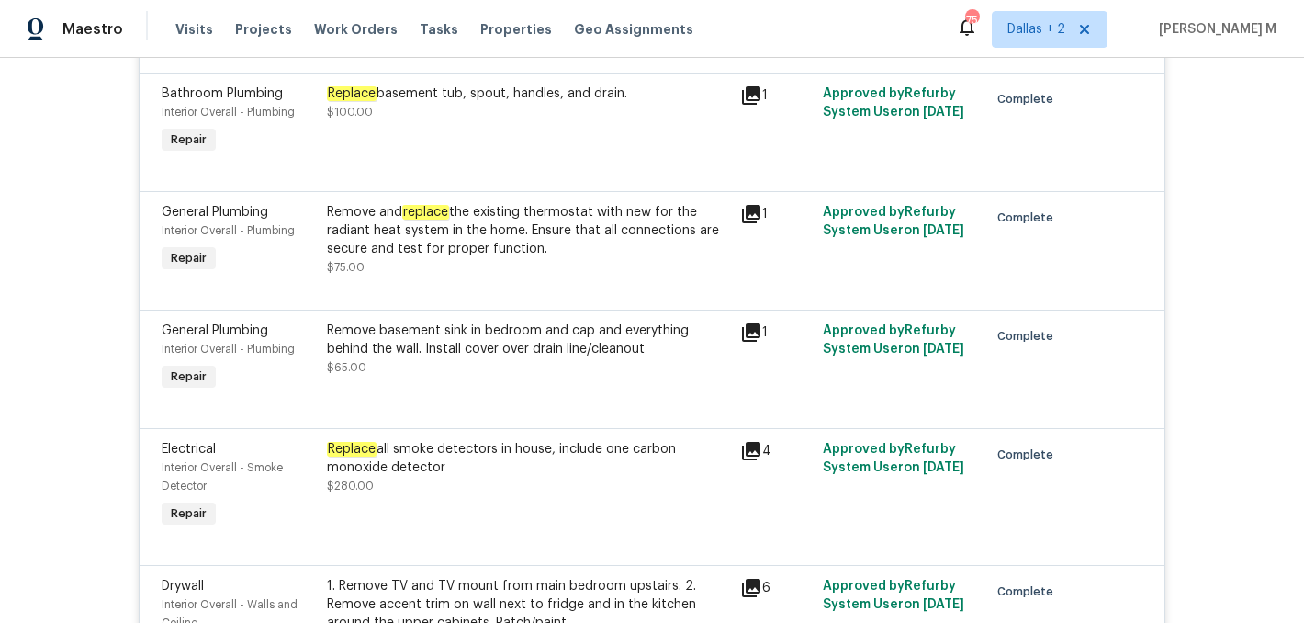
scroll to position [4294, 0]
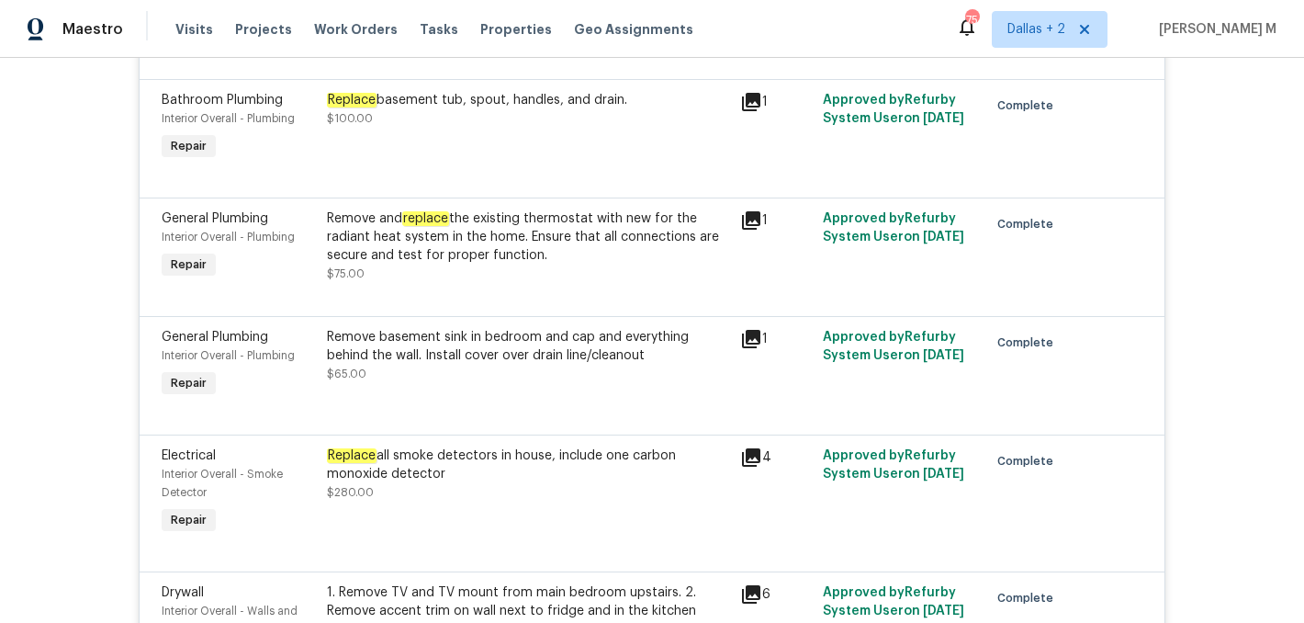
click at [748, 230] on icon at bounding box center [751, 220] width 18 height 18
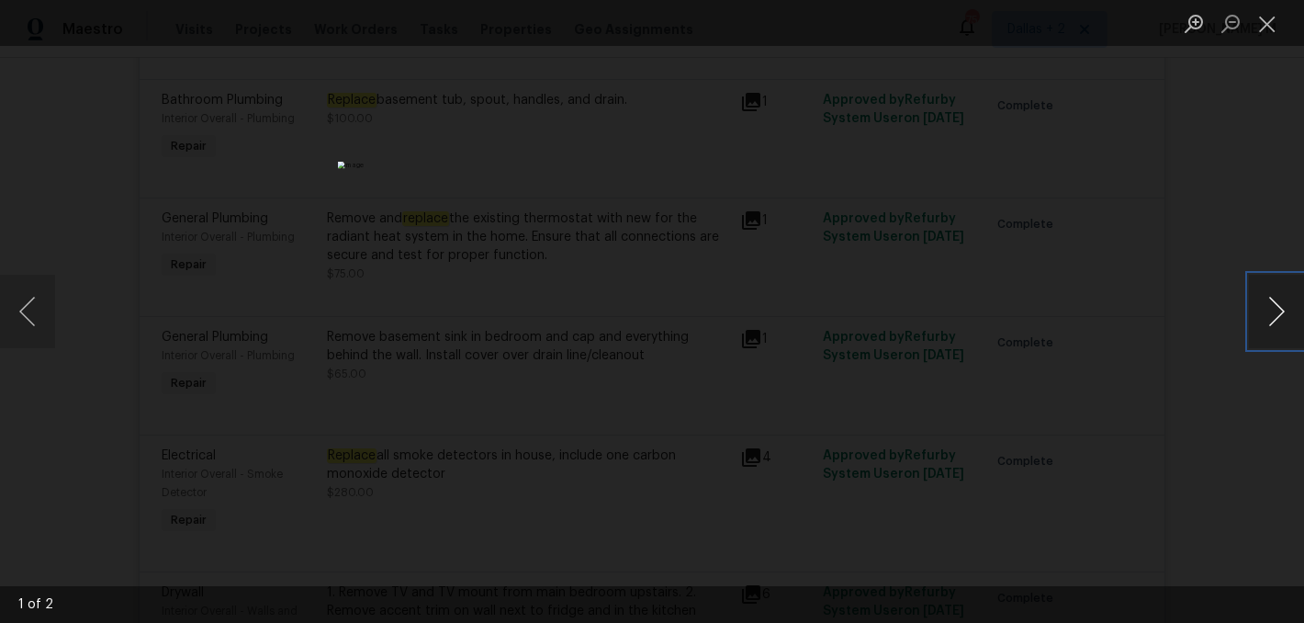
click at [1277, 299] on button "Next image" at bounding box center [1276, 311] width 55 height 73
click at [1272, 20] on button "Close lightbox" at bounding box center [1267, 23] width 37 height 32
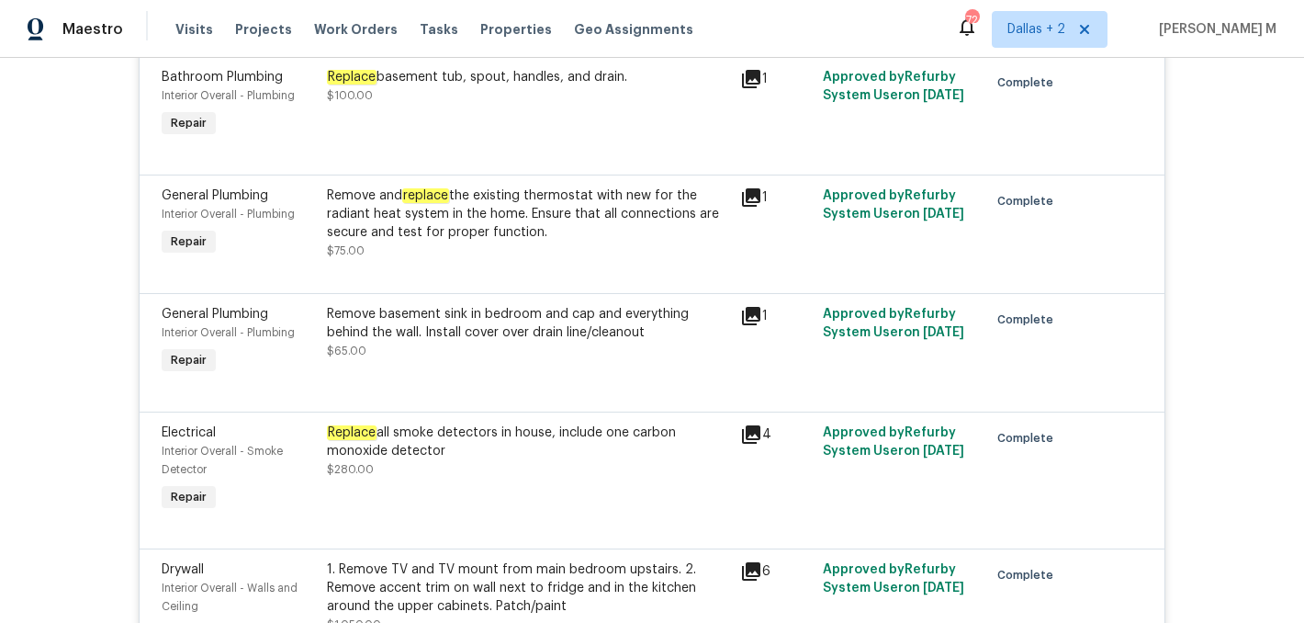
scroll to position [4319, 0]
click at [447, 201] on em "replace" at bounding box center [425, 193] width 47 height 15
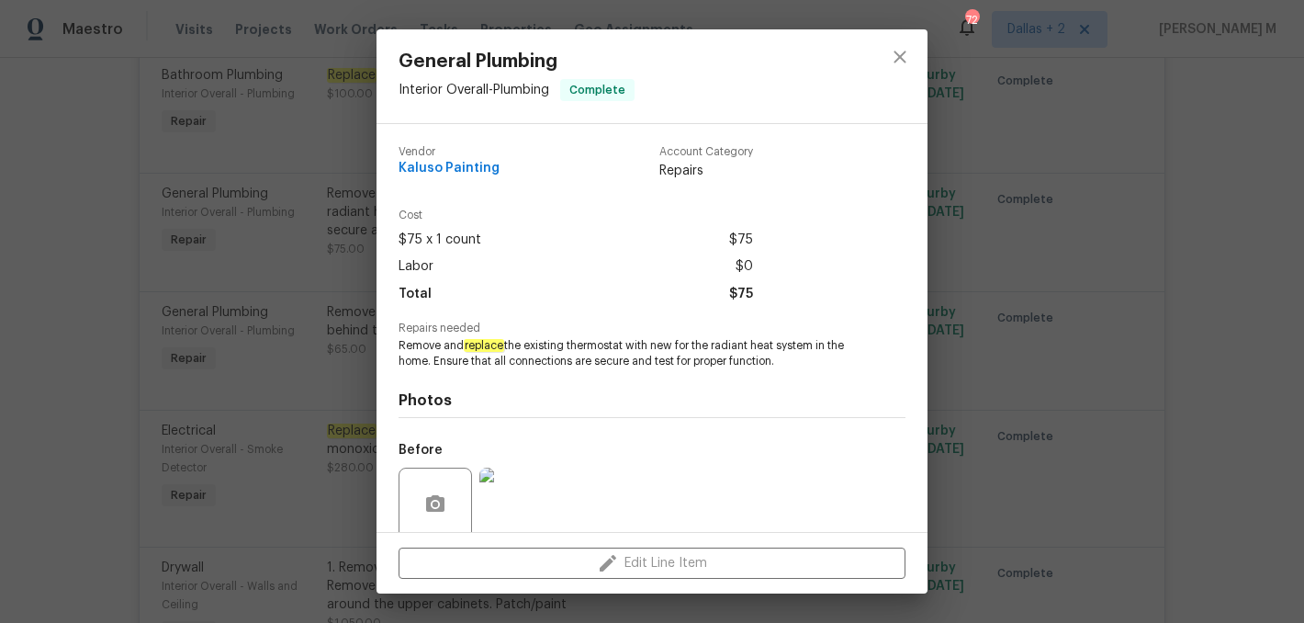
drag, startPoint x: 470, startPoint y: 349, endPoint x: 806, endPoint y: 363, distance: 336.4
click at [806, 363] on span "Remove and replace the existing thermostat with new for the radiant heat system…" at bounding box center [627, 353] width 456 height 31
click at [443, 365] on span "Remove and replace the existing thermostat with new for the radiant heat system…" at bounding box center [627, 353] width 456 height 31
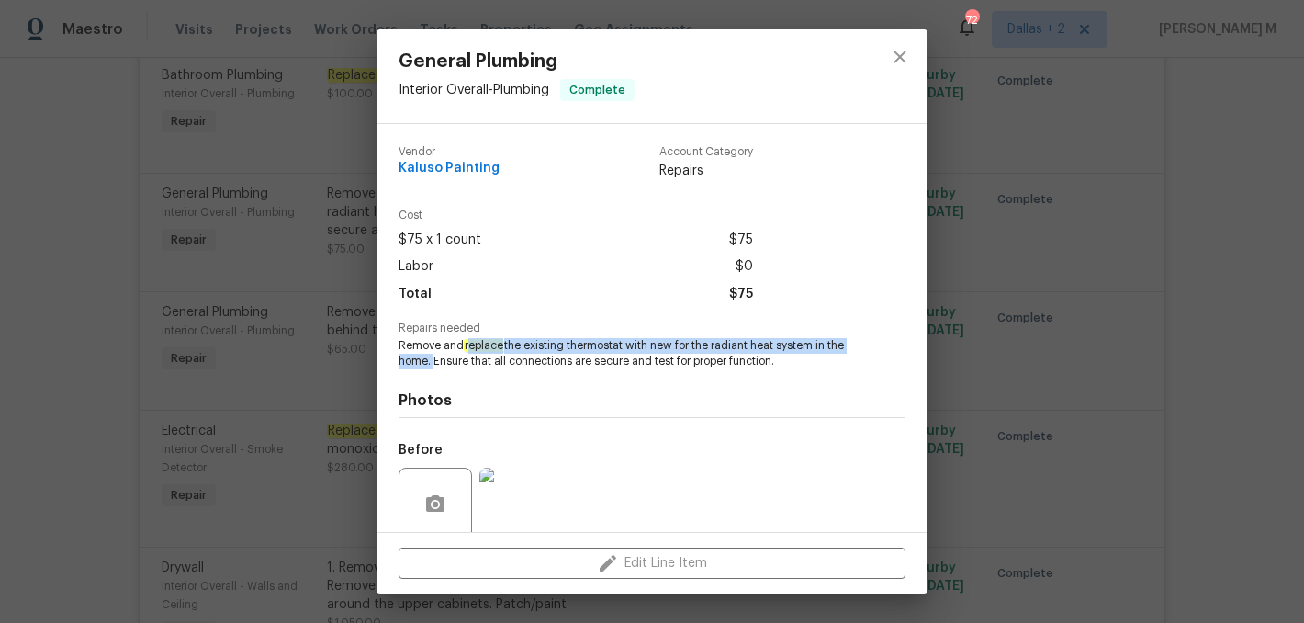
drag, startPoint x: 470, startPoint y: 346, endPoint x: 431, endPoint y: 358, distance: 41.3
click at [431, 358] on span "Remove and replace the existing thermostat with new for the radiant heat system…" at bounding box center [627, 353] width 456 height 31
copy span "eplace the existing thermostat with new for the radiant heat system in the home."
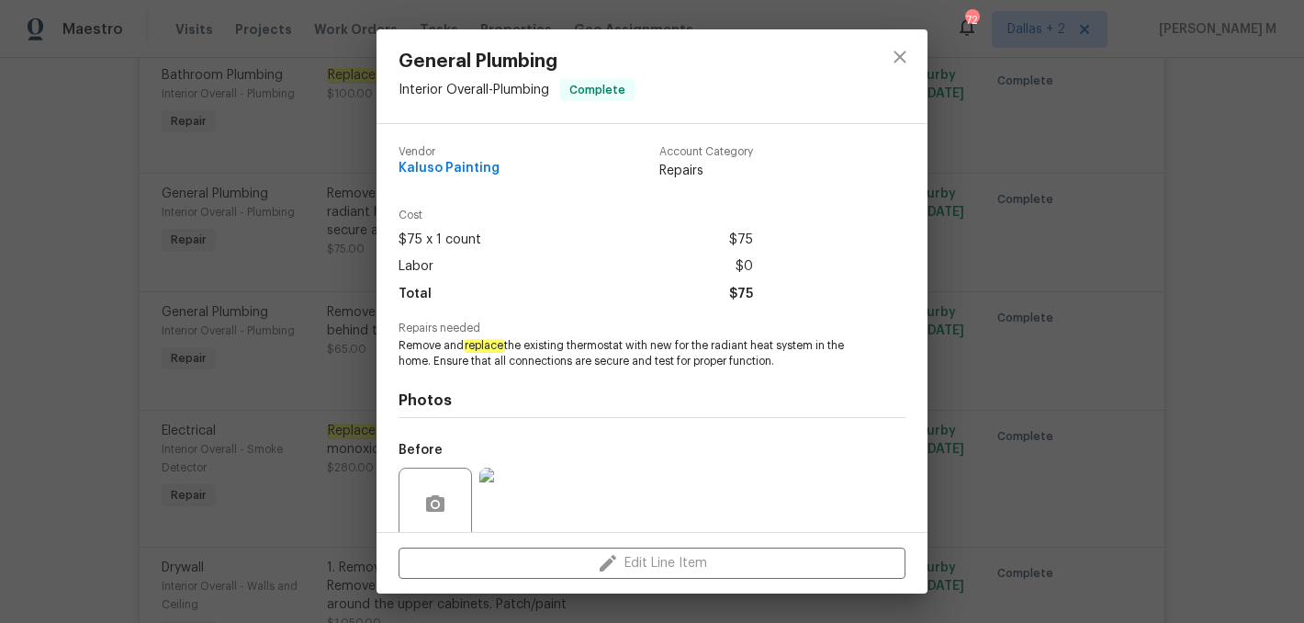
click at [242, 429] on div "General Plumbing Interior Overall - Plumbing Complete Vendor Kaluso Painting Ac…" at bounding box center [652, 311] width 1304 height 623
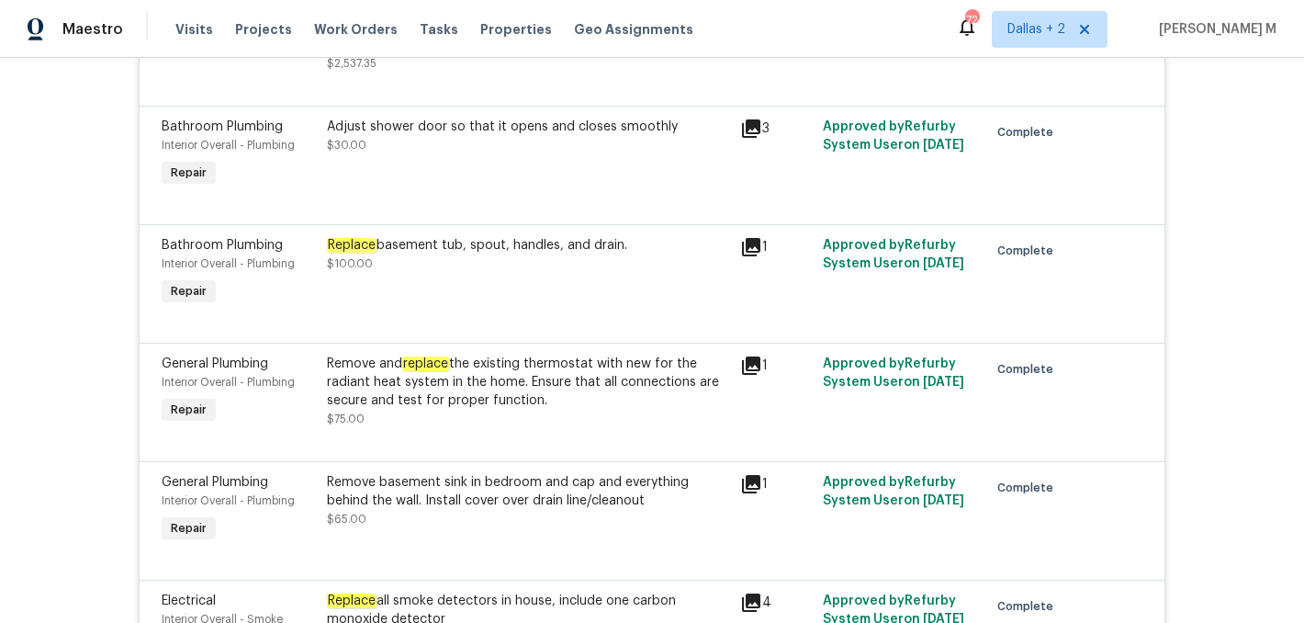
scroll to position [4150, 0]
click at [565, 314] on div "Replace basement tub, spout, handles, and drain. $100.00" at bounding box center [527, 272] width 413 height 84
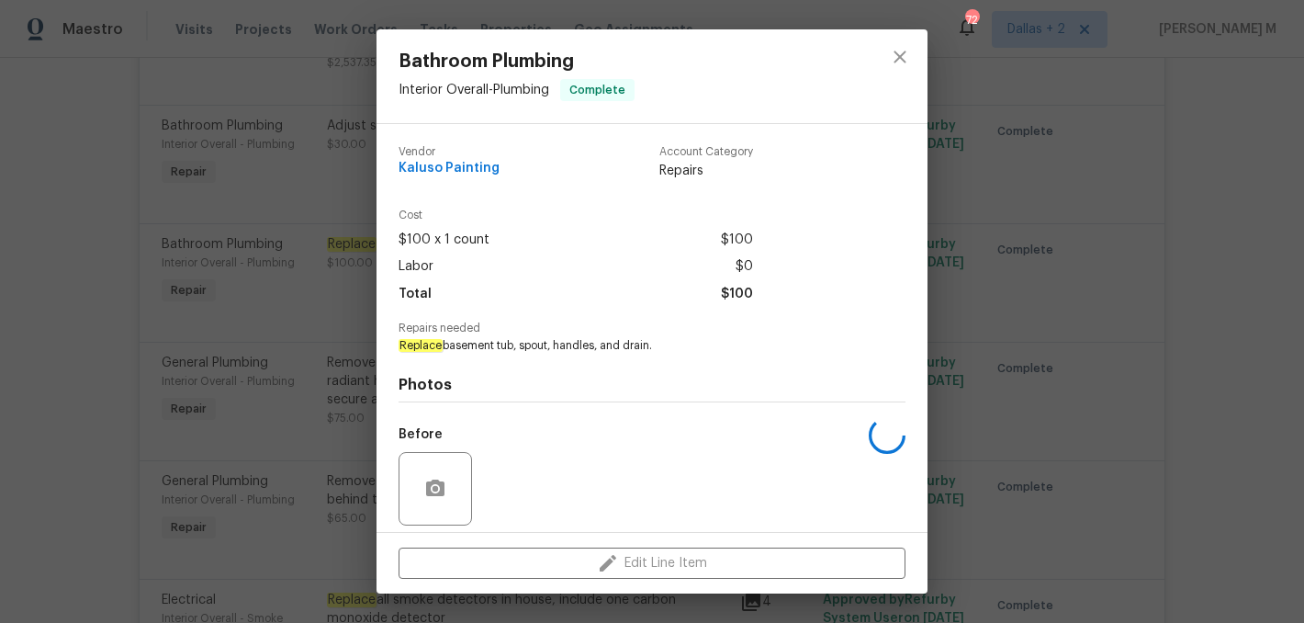
scroll to position [130, 0]
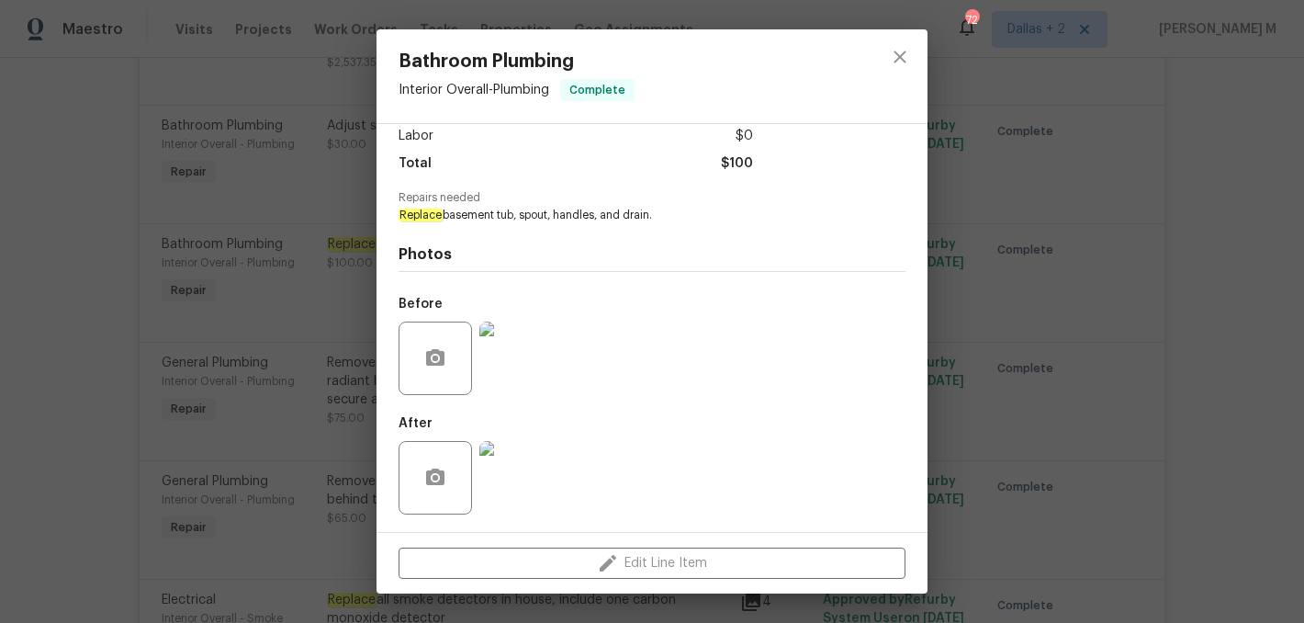
click at [525, 358] on img at bounding box center [515, 357] width 73 height 73
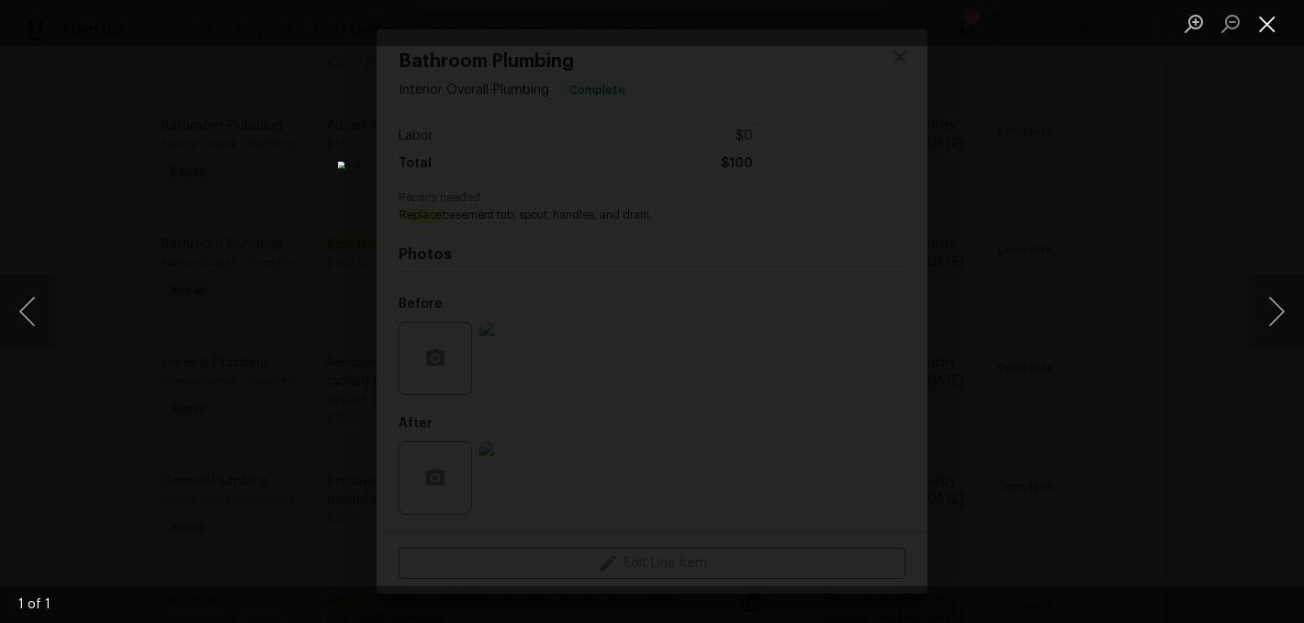
click at [1268, 15] on button "Close lightbox" at bounding box center [1267, 23] width 37 height 32
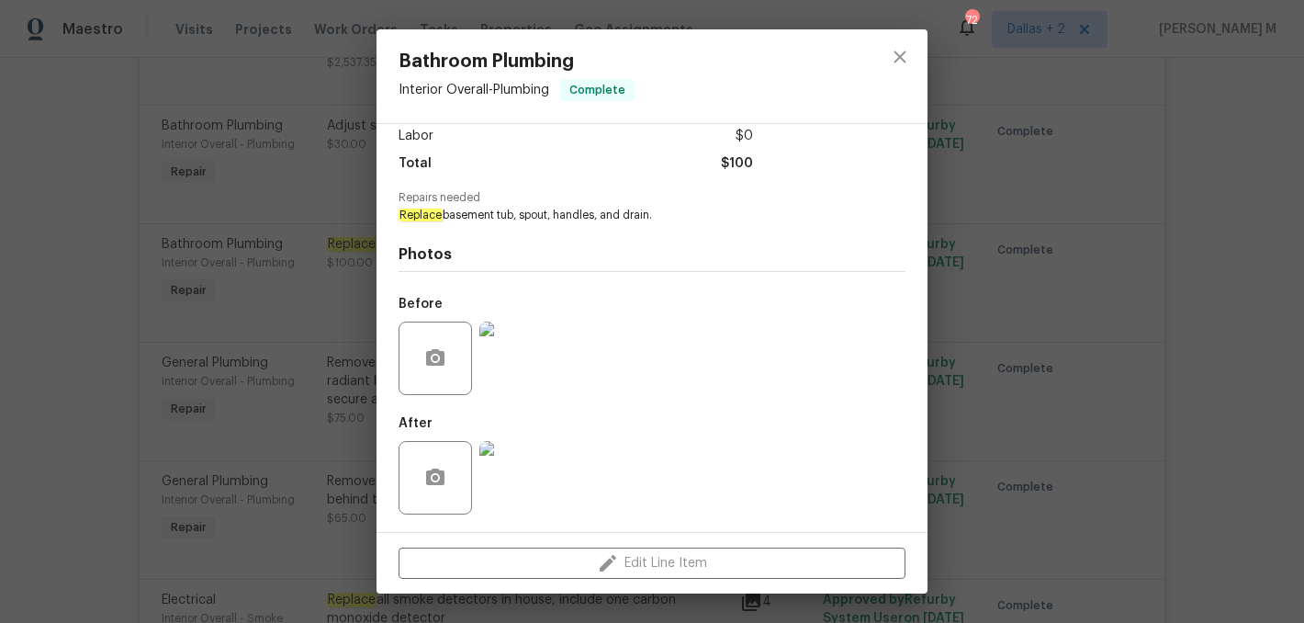
click at [346, 275] on div "Bathroom Plumbing Interior Overall - Plumbing Complete Vendor Kaluso Painting A…" at bounding box center [652, 311] width 1304 height 623
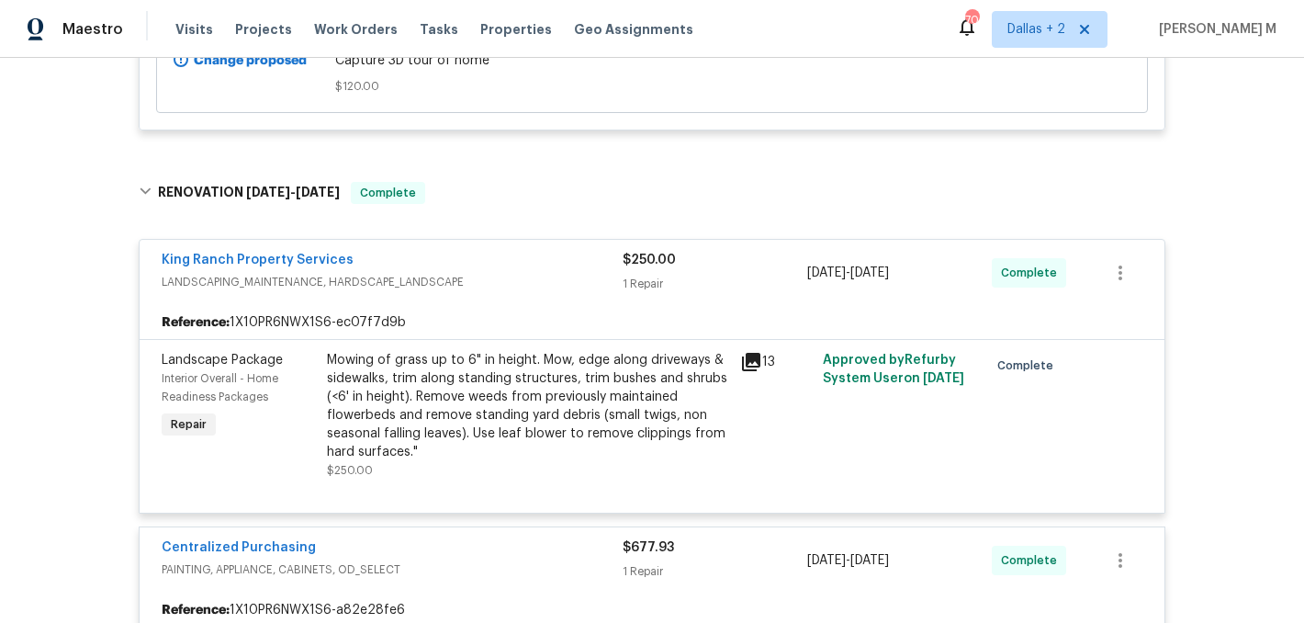
scroll to position [0, 0]
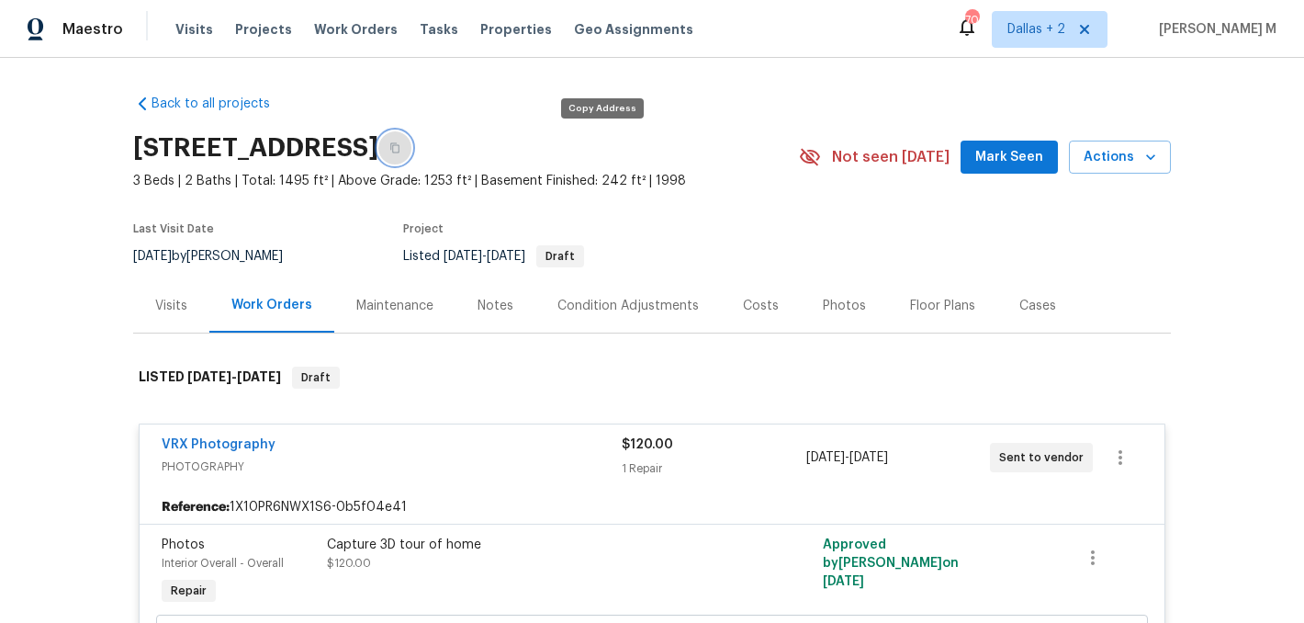
click at [411, 154] on button "button" at bounding box center [394, 147] width 33 height 33
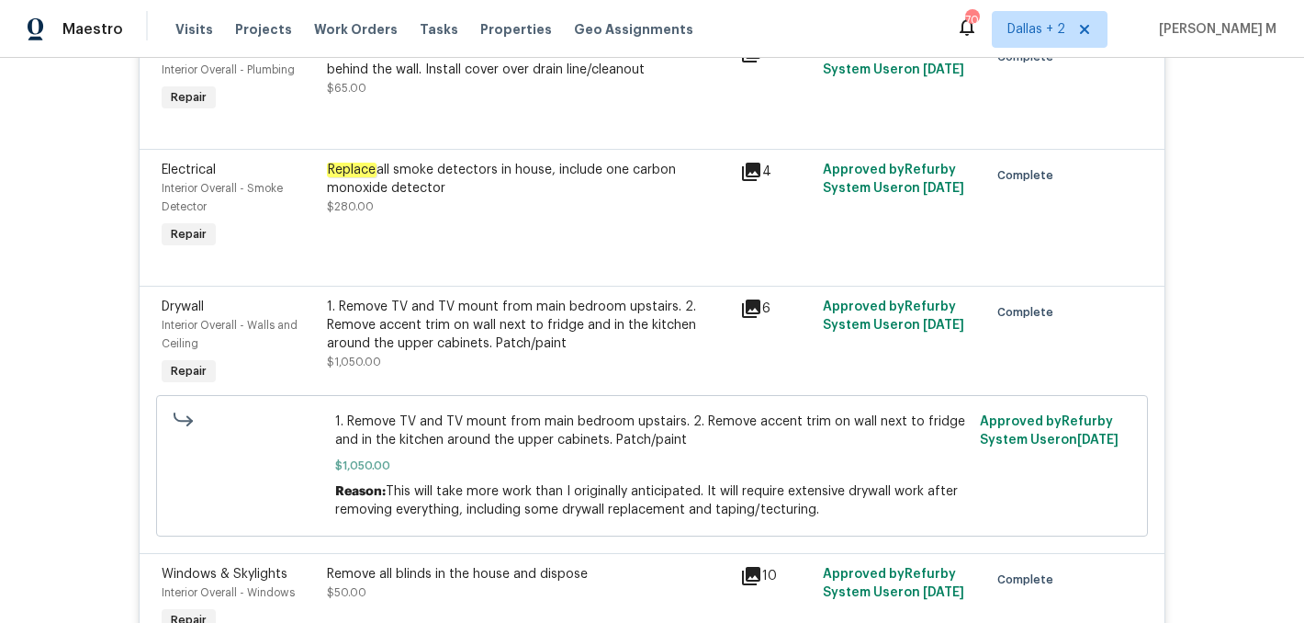
scroll to position [4600, 0]
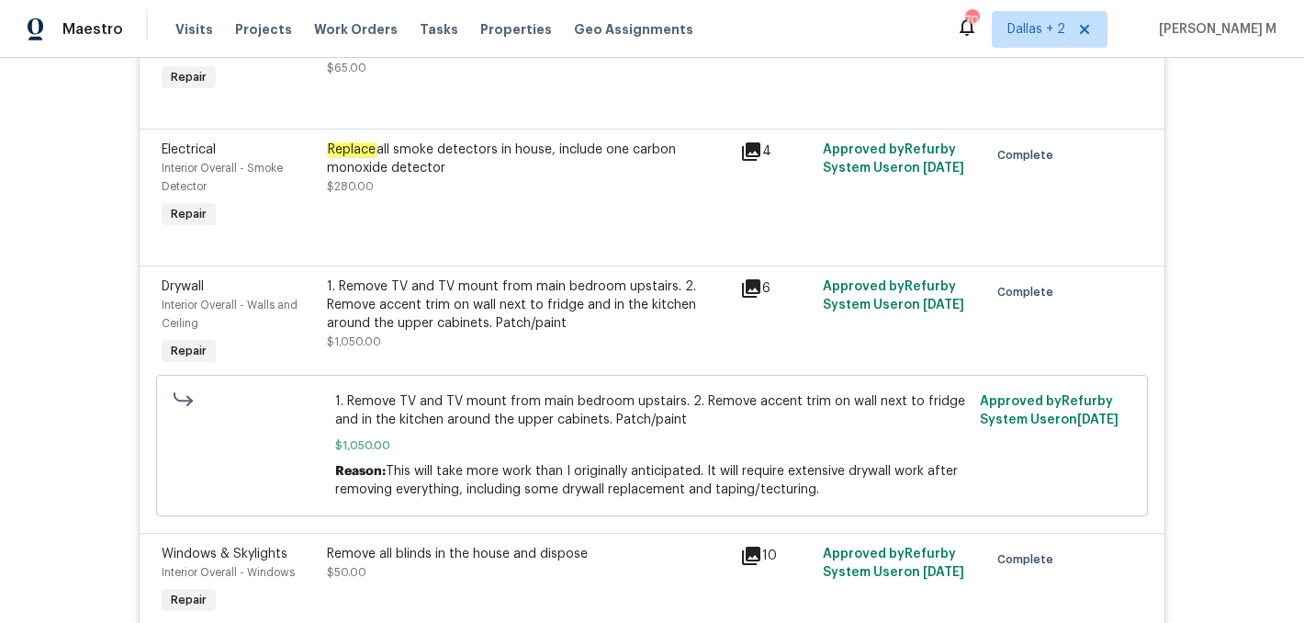
click at [541, 177] on div "Replace all smoke detectors in house, include one carbon monoxide detector" at bounding box center [528, 159] width 402 height 37
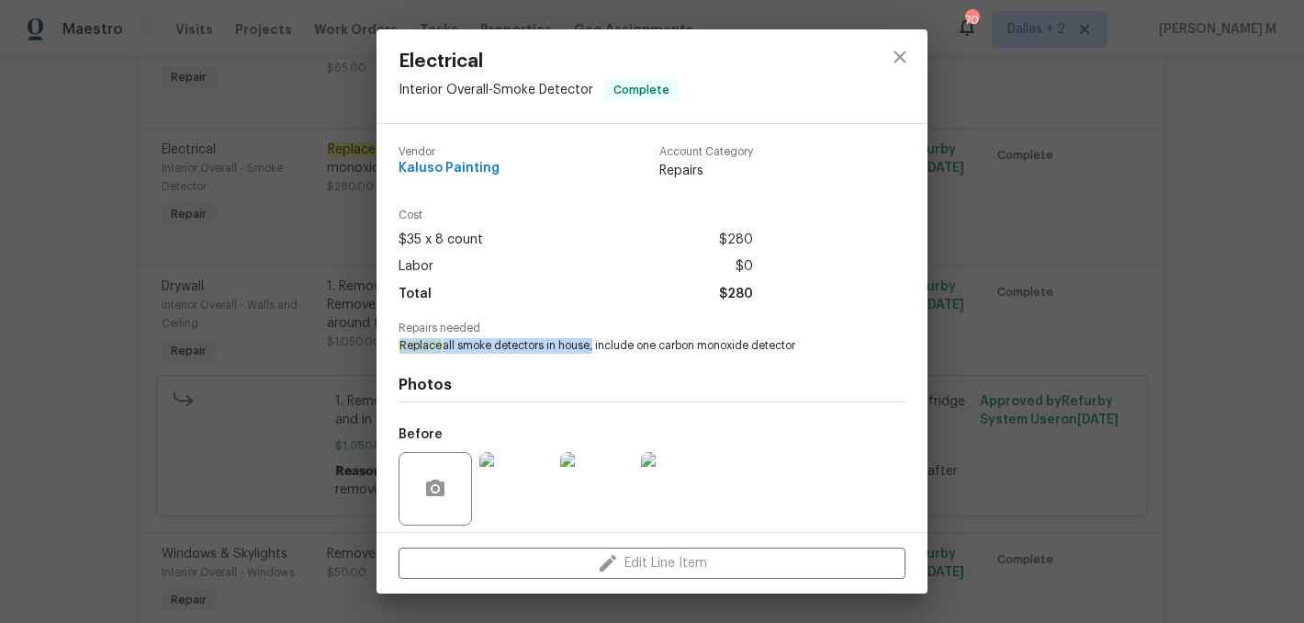
drag, startPoint x: 394, startPoint y: 347, endPoint x: 592, endPoint y: 350, distance: 198.4
click at [592, 350] on div "Vendor Kaluso Painting Account Category Repairs Cost $35 x 8 count $280 Labor $…" at bounding box center [652, 328] width 551 height 408
copy span "Replace all smoke detectors in house"
click at [238, 362] on div "Electrical Interior Overall - Smoke Detector Complete Vendor Kaluso Painting Ac…" at bounding box center [652, 311] width 1304 height 623
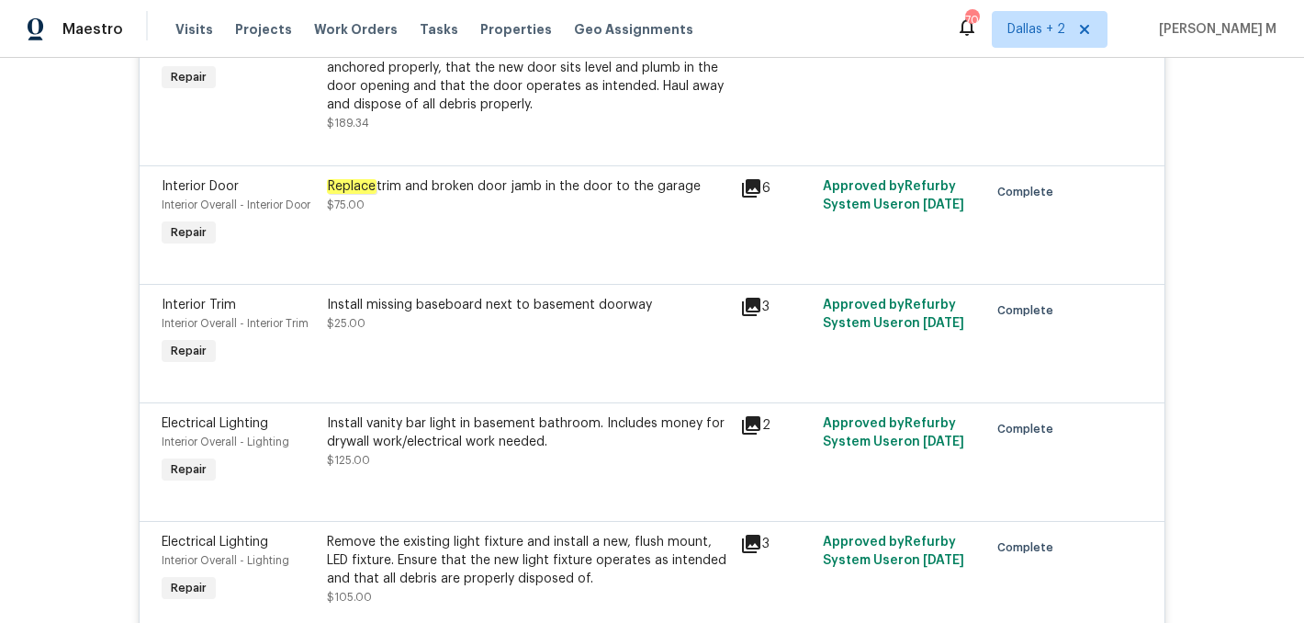
scroll to position [3235, 0]
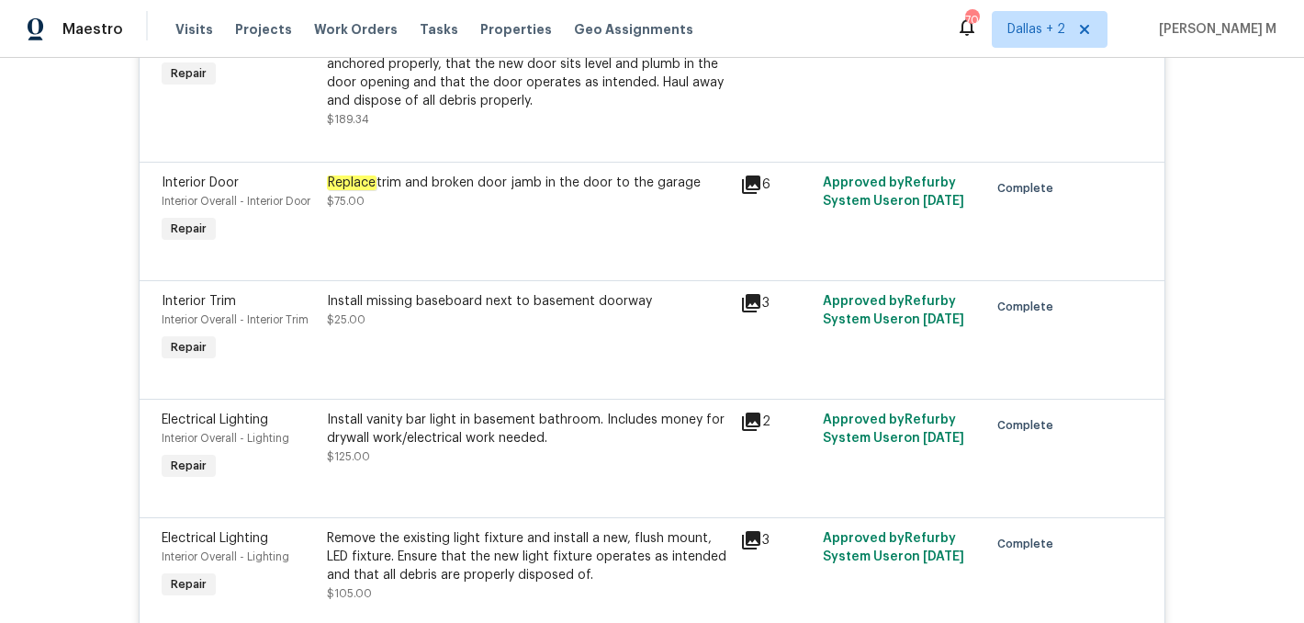
click at [554, 108] on div "Remove the existing door (if present). Install a new pre-hung 2-6 6 panel inter…" at bounding box center [528, 64] width 402 height 92
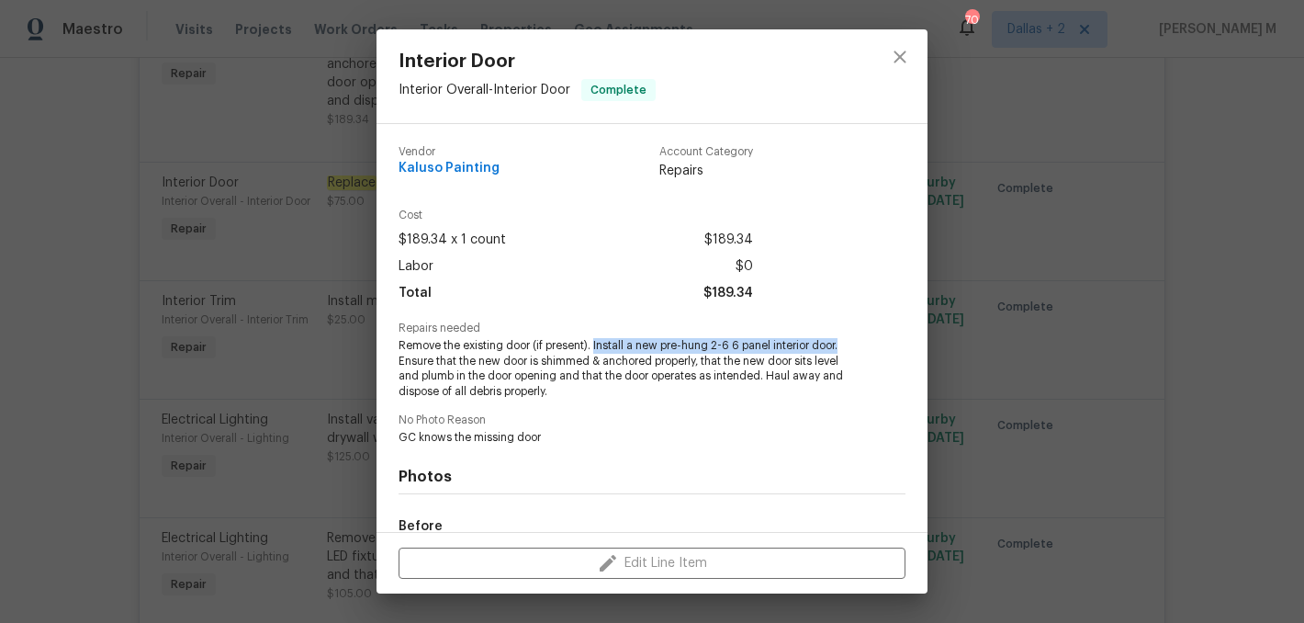
drag, startPoint x: 594, startPoint y: 346, endPoint x: 842, endPoint y: 348, distance: 248.0
click at [842, 348] on span "Remove the existing door (if present). Install a new pre-hung 2-6 6 panel inter…" at bounding box center [627, 369] width 456 height 62
copy span "Install a new pre-hung 2-6 6 panel interior door."
click at [292, 350] on div "Interior Door Interior Overall - Interior Door Complete Vendor Kaluso Painting …" at bounding box center [652, 311] width 1304 height 623
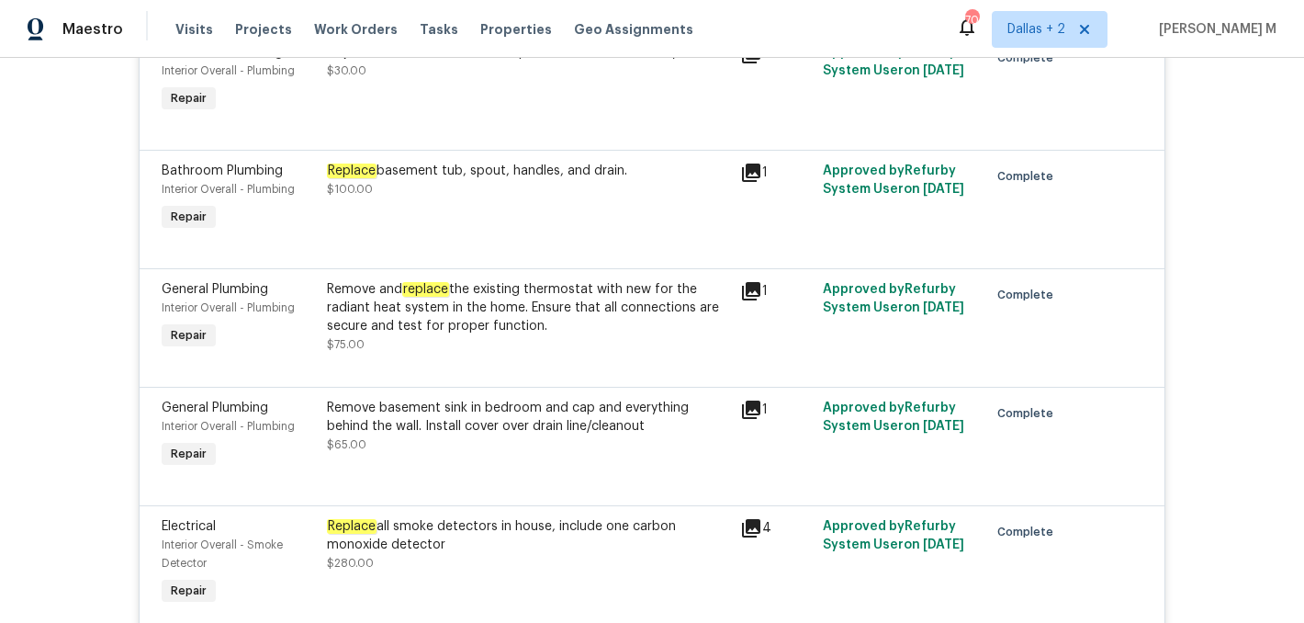
scroll to position [4228, 0]
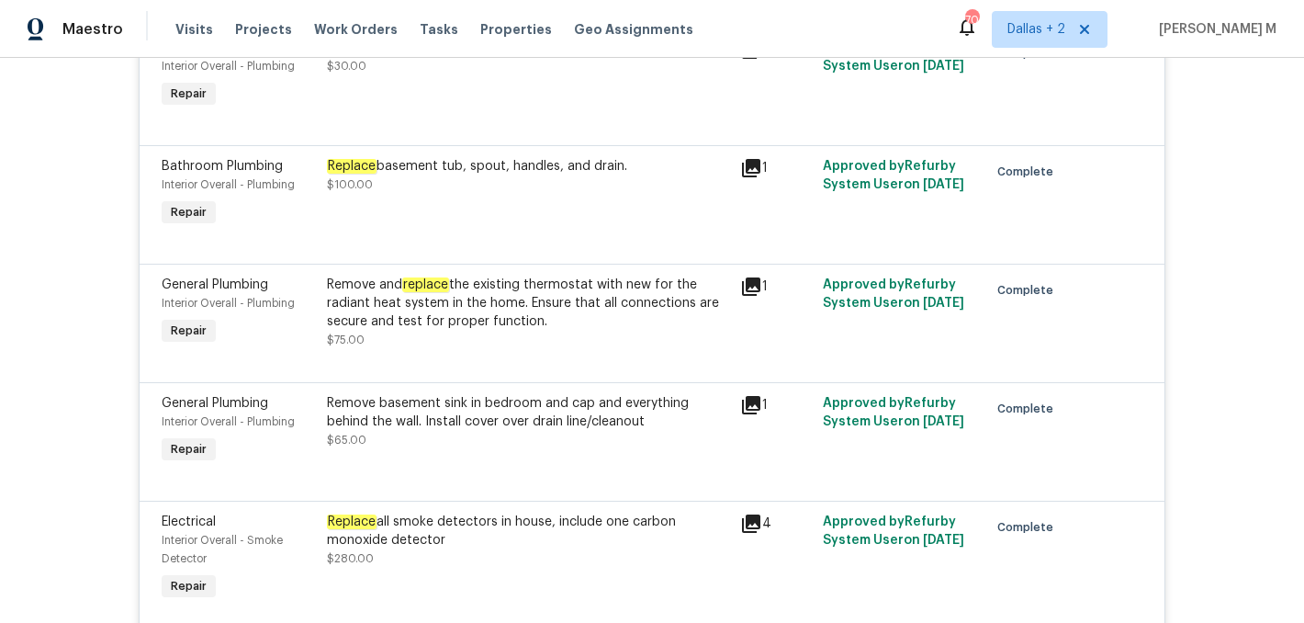
click at [575, 175] on div "Replace basement tub, spout, handles, and drain." at bounding box center [528, 166] width 402 height 18
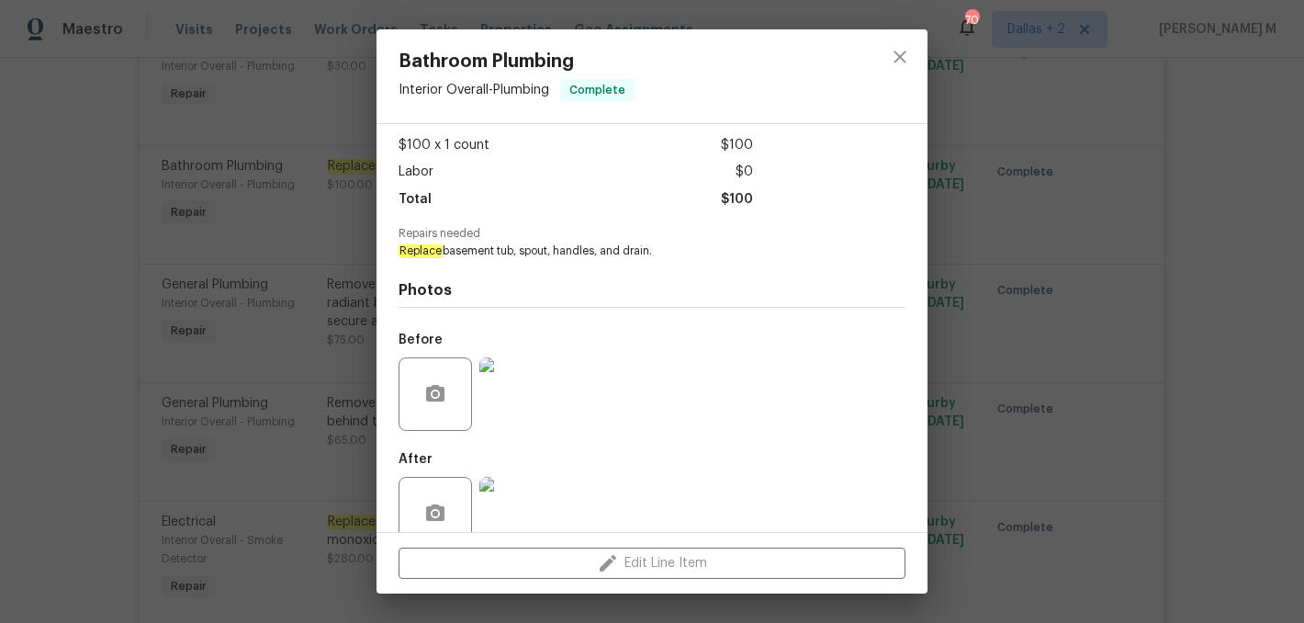
scroll to position [130, 0]
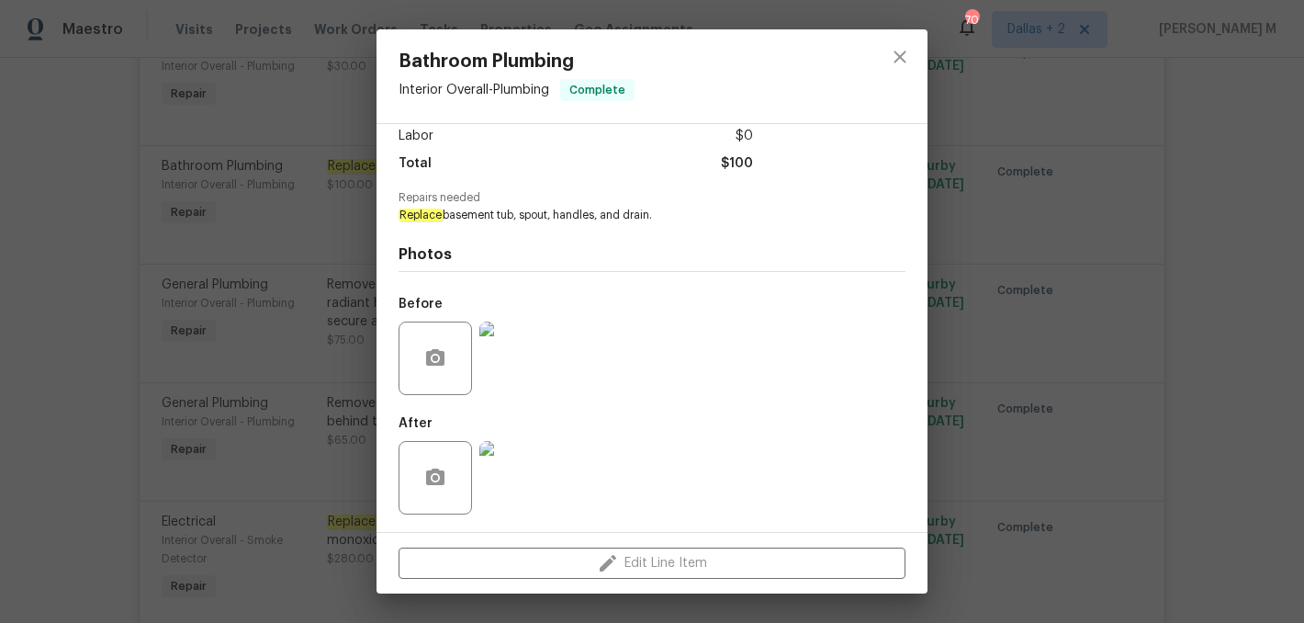
click at [534, 486] on img at bounding box center [515, 477] width 73 height 73
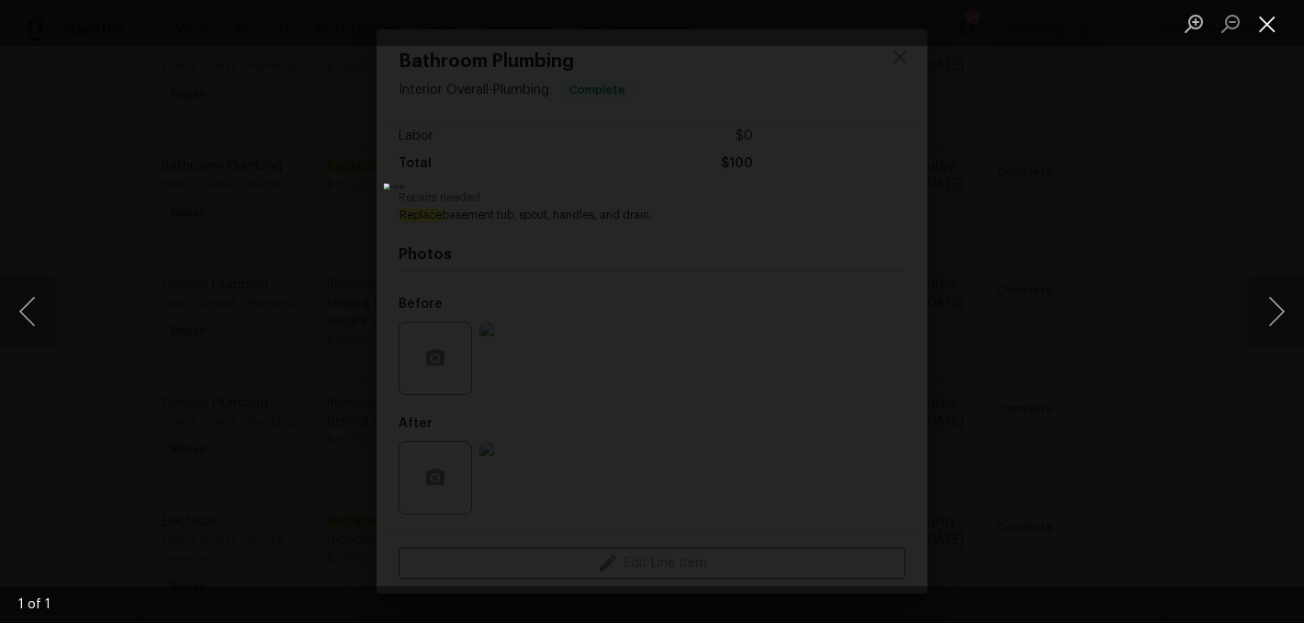
click at [1272, 22] on button "Close lightbox" at bounding box center [1267, 23] width 37 height 32
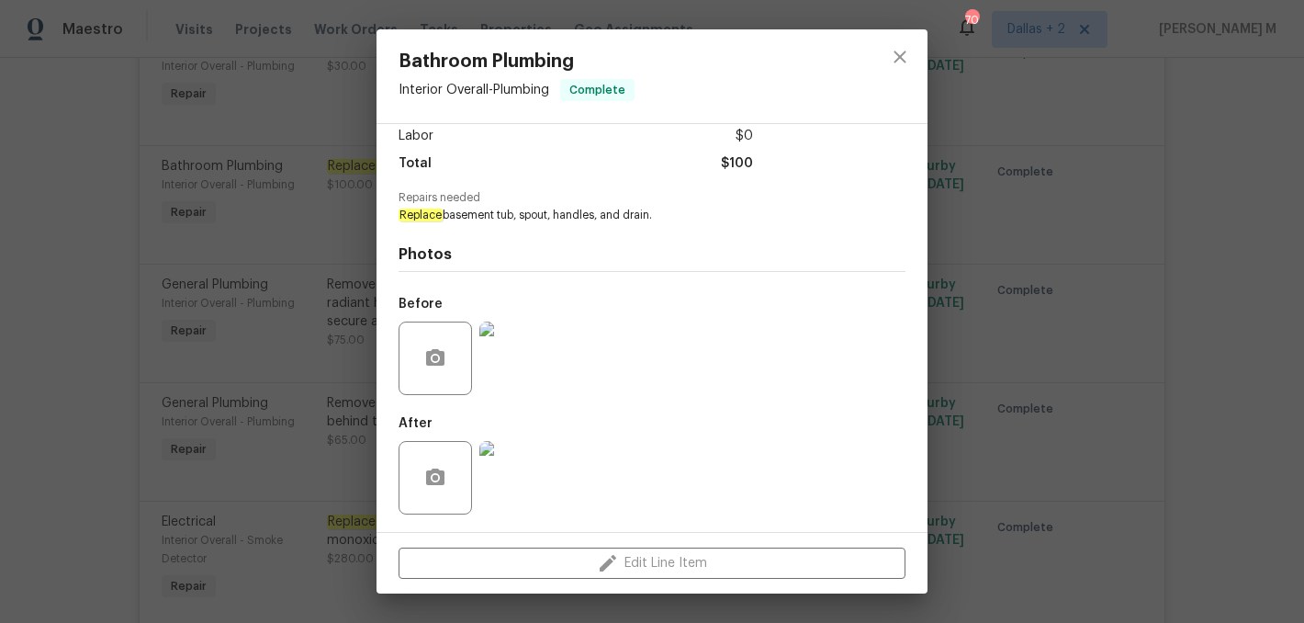
click at [1069, 266] on div "Bathroom Plumbing Interior Overall - Plumbing Complete Vendor Kaluso Painting A…" at bounding box center [652, 311] width 1304 height 623
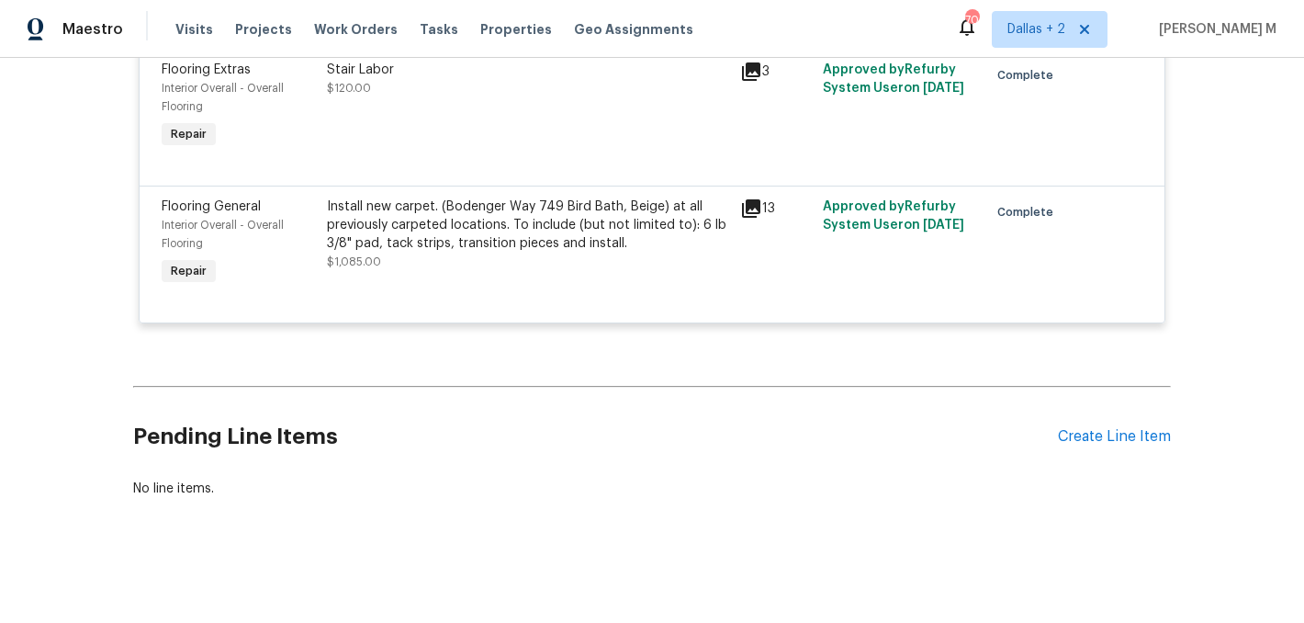
scroll to position [5646, 0]
